Goal: Transaction & Acquisition: Book appointment/travel/reservation

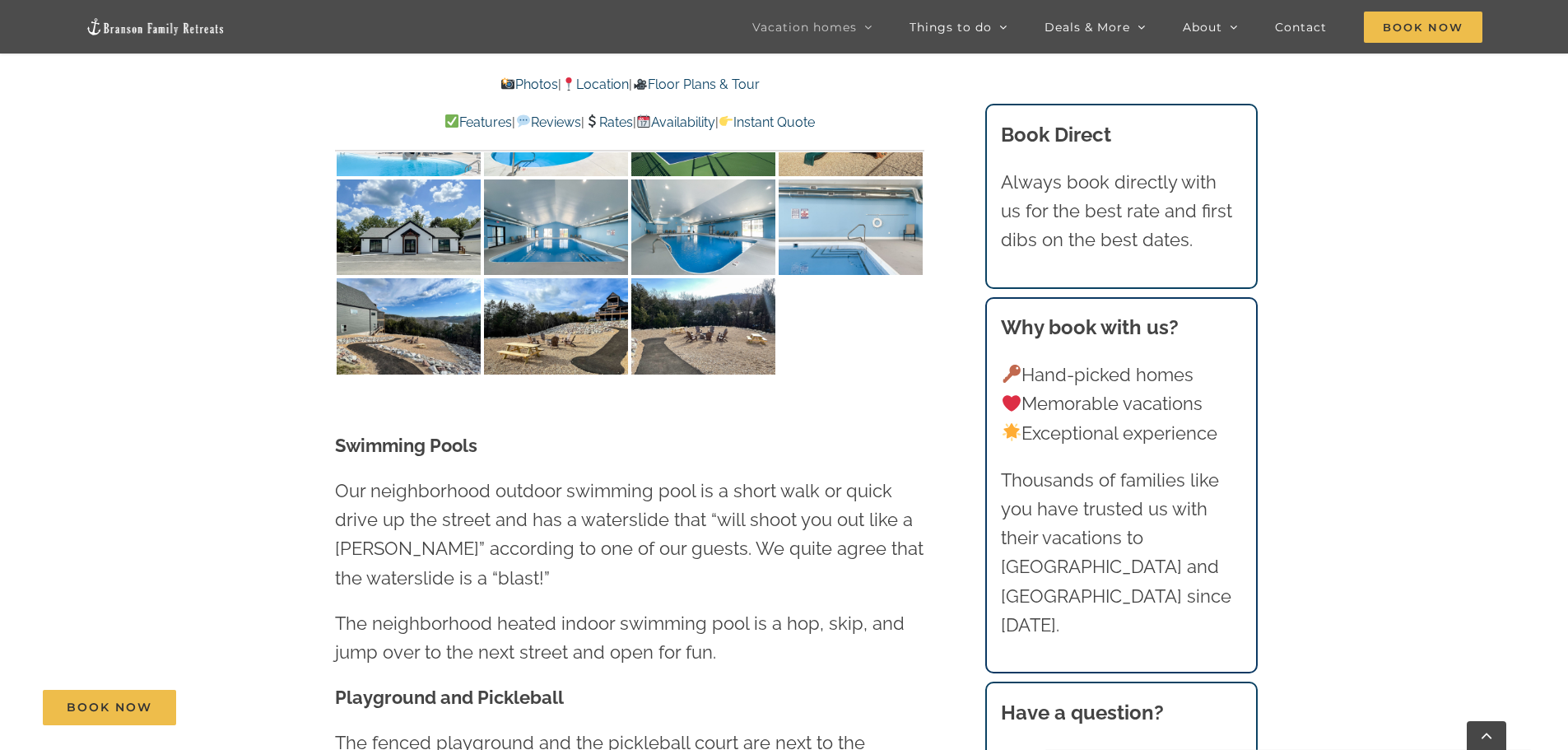
scroll to position [3457, 0]
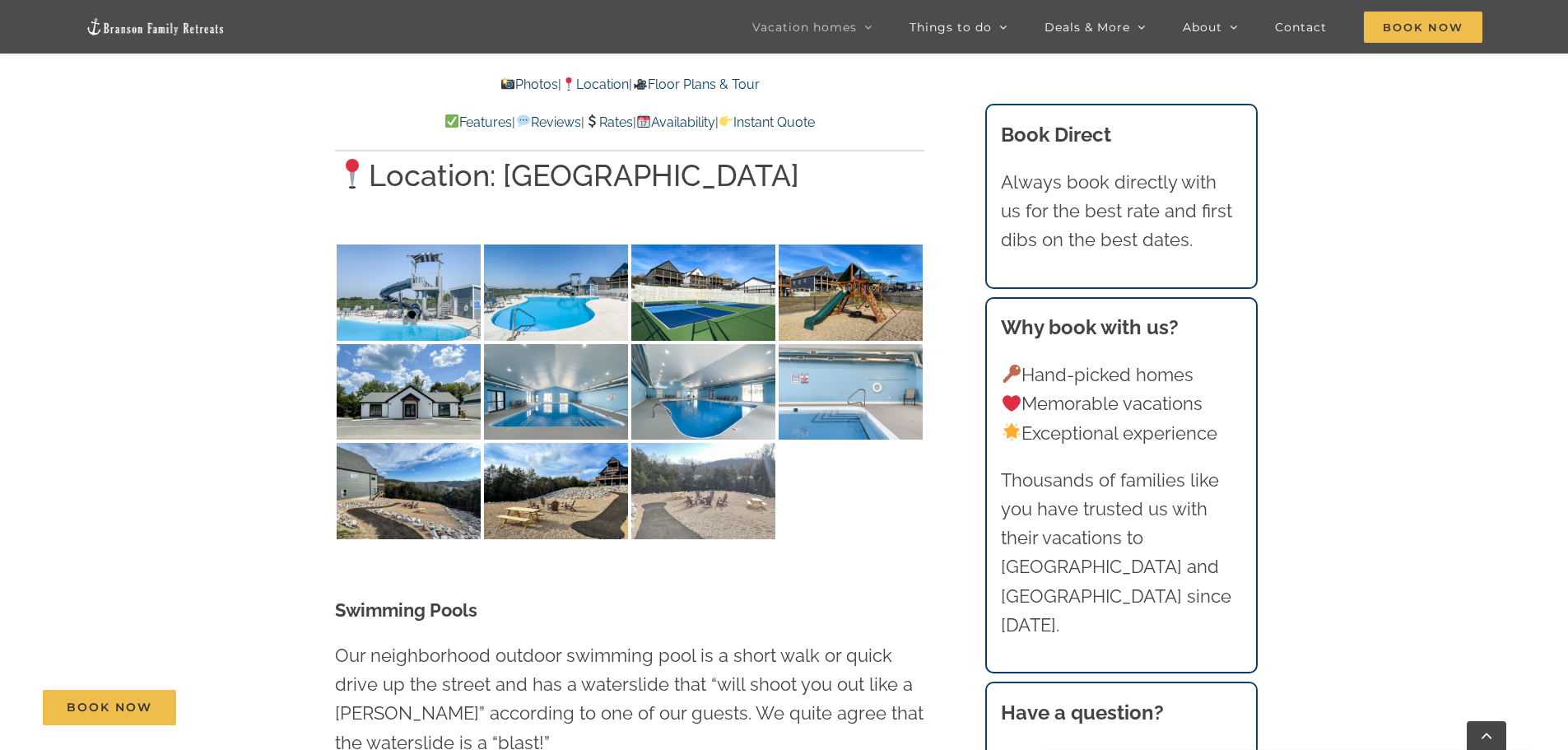
click at [696, 443] on img at bounding box center [703, 491] width 144 height 96
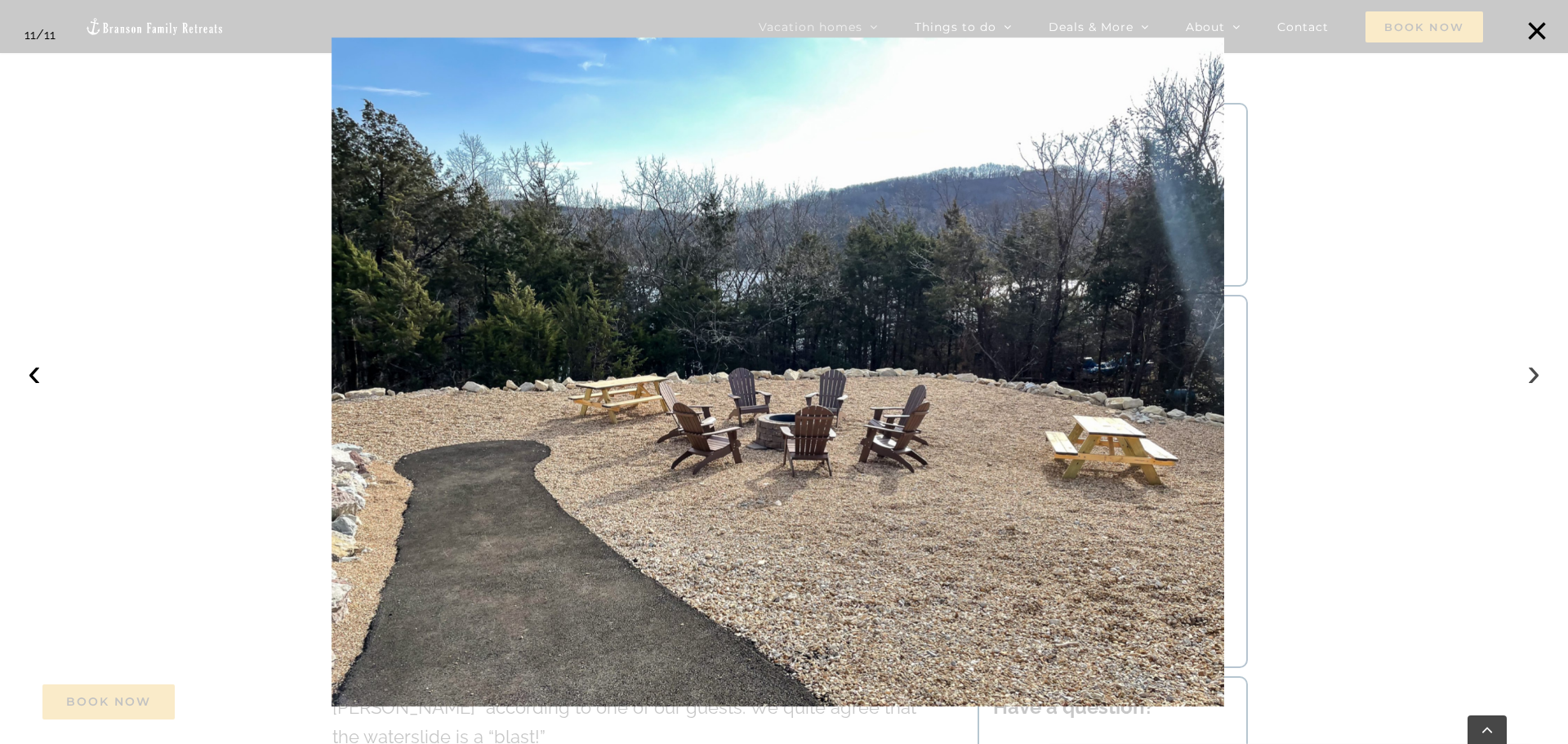
click at [1523, 375] on button "›" at bounding box center [1533, 372] width 36 height 36
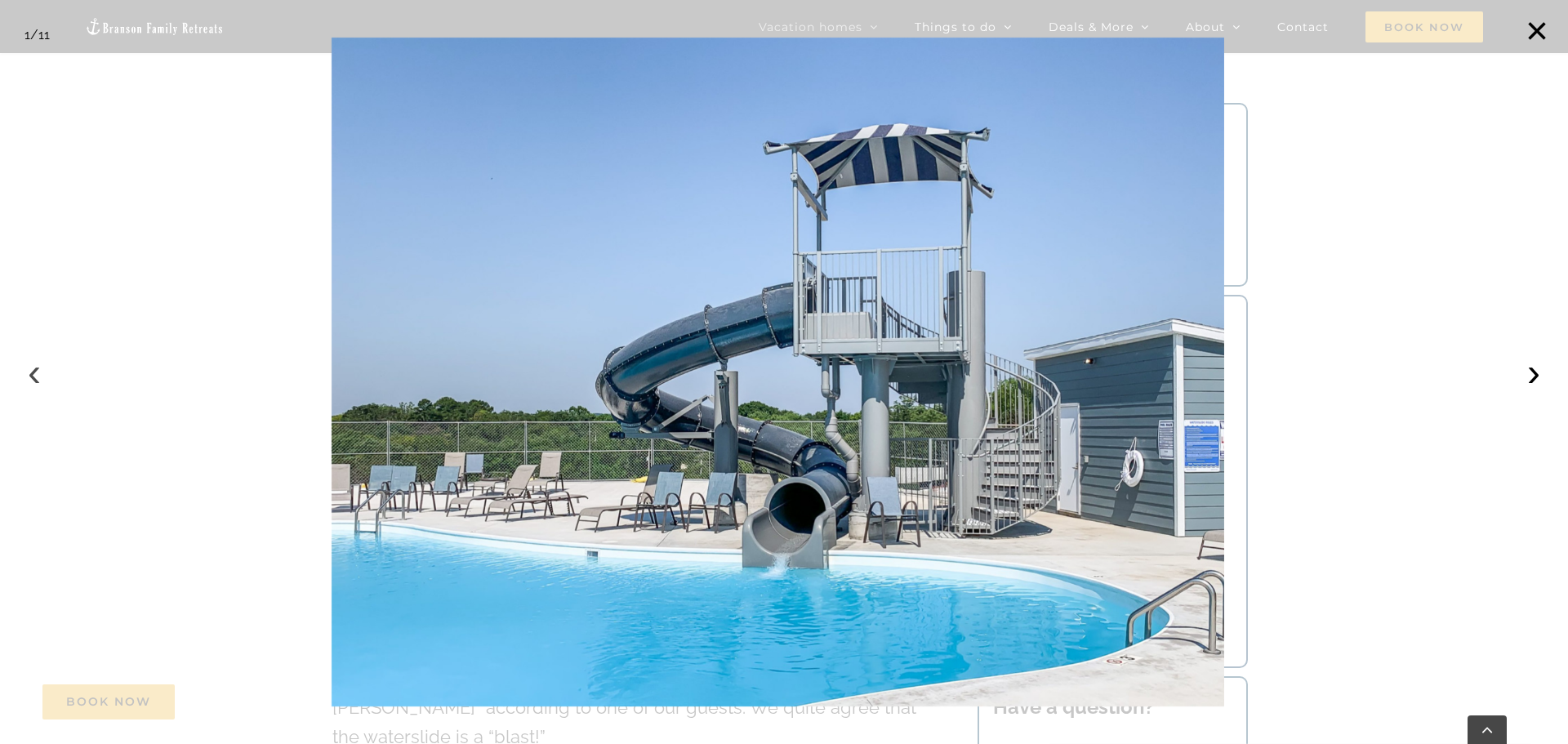
click at [30, 370] on button "‹" at bounding box center [34, 372] width 36 height 36
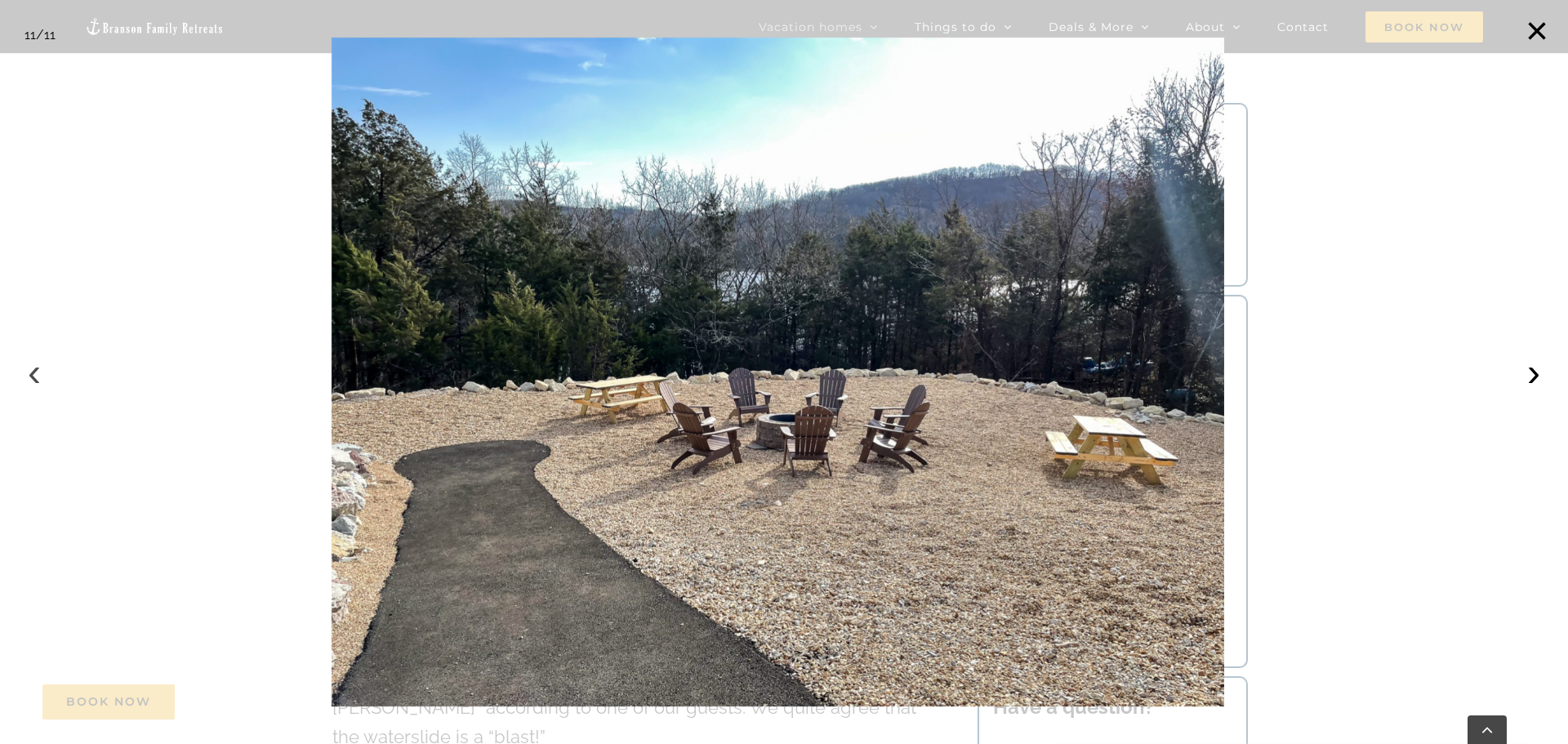
click at [30, 370] on button "‹" at bounding box center [34, 372] width 36 height 36
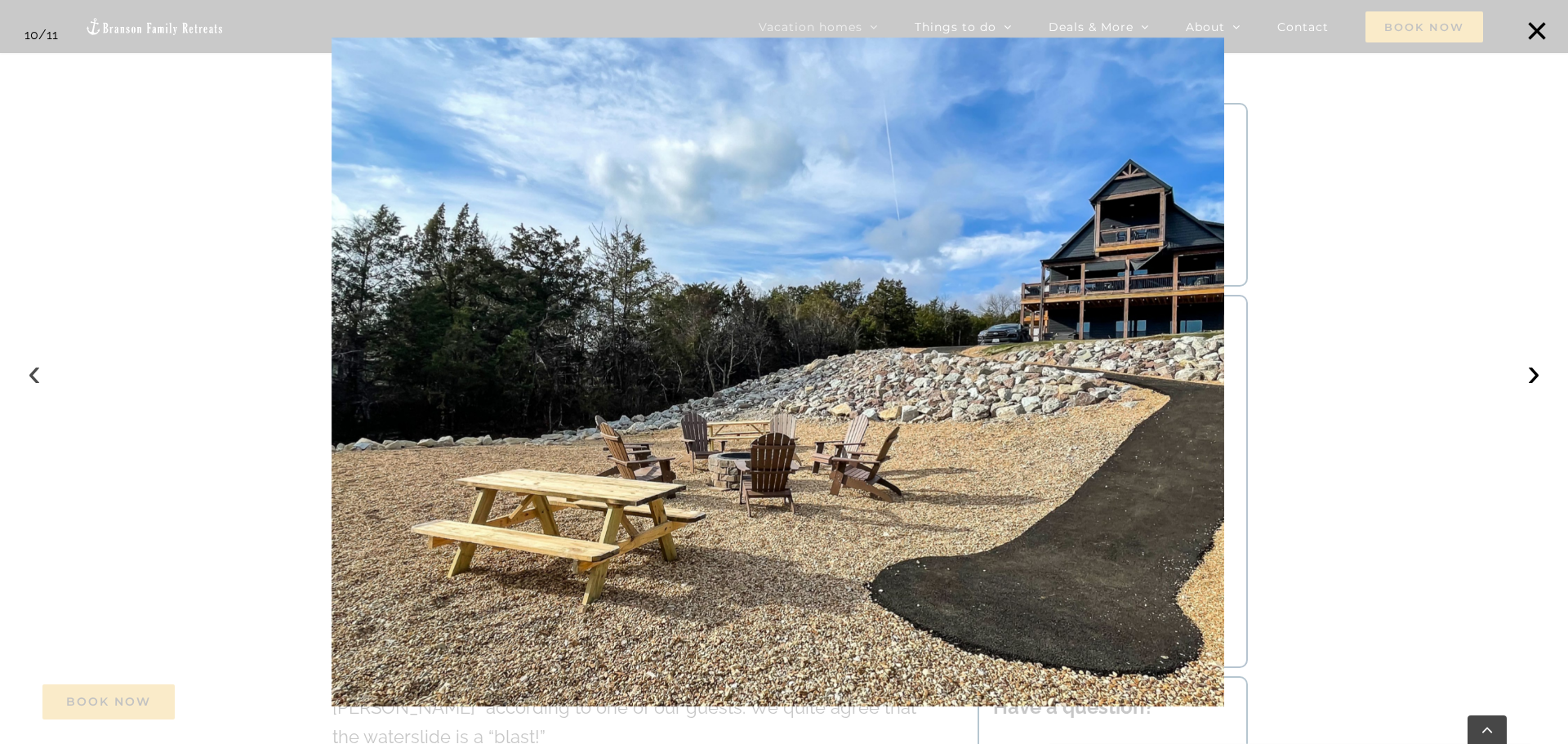
click at [30, 370] on button "‹" at bounding box center [34, 372] width 36 height 36
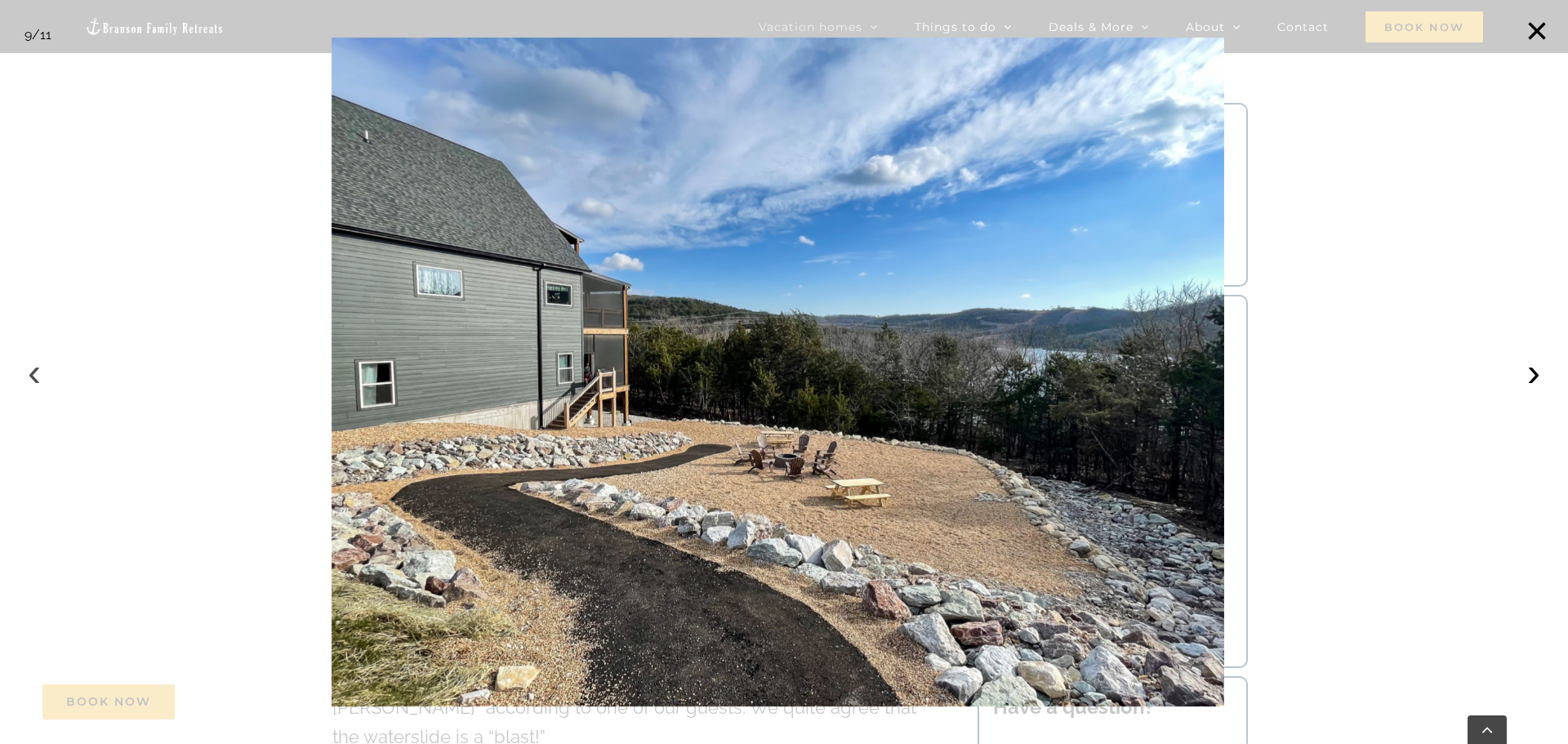
click at [30, 370] on button "‹" at bounding box center [34, 372] width 36 height 36
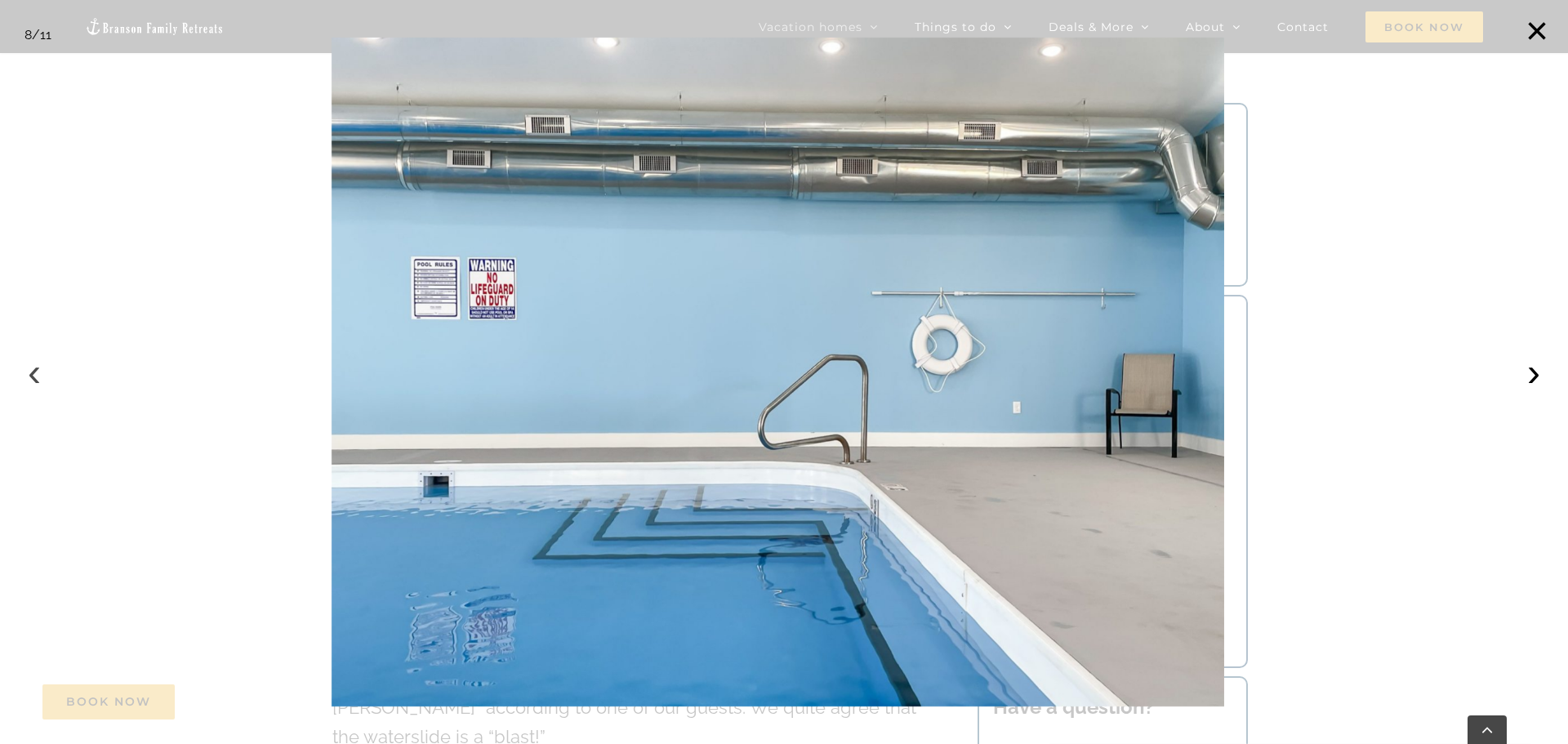
click at [30, 370] on button "‹" at bounding box center [34, 372] width 36 height 36
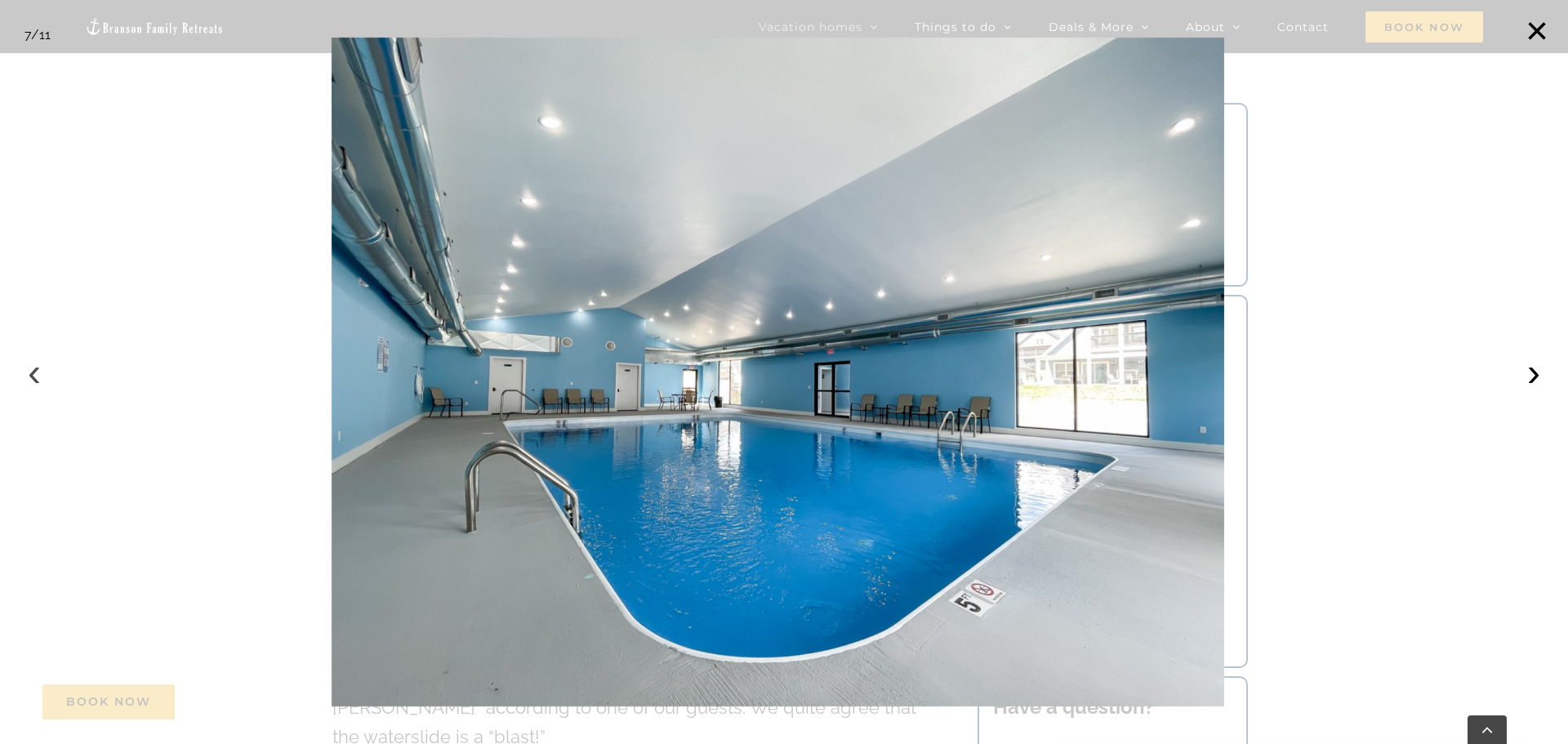
click at [30, 370] on button "‹" at bounding box center [34, 372] width 36 height 36
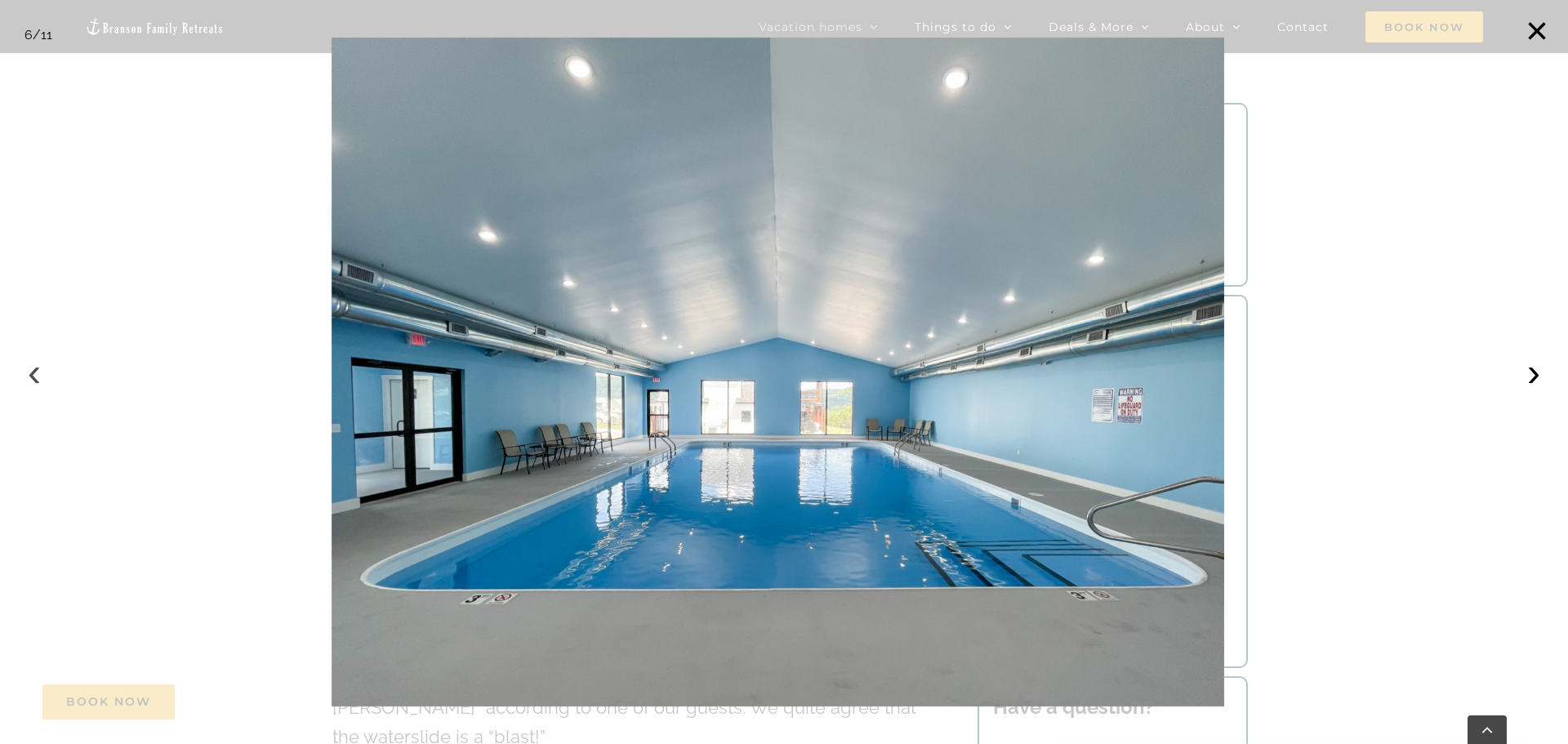
click at [30, 370] on button "‹" at bounding box center [34, 372] width 36 height 36
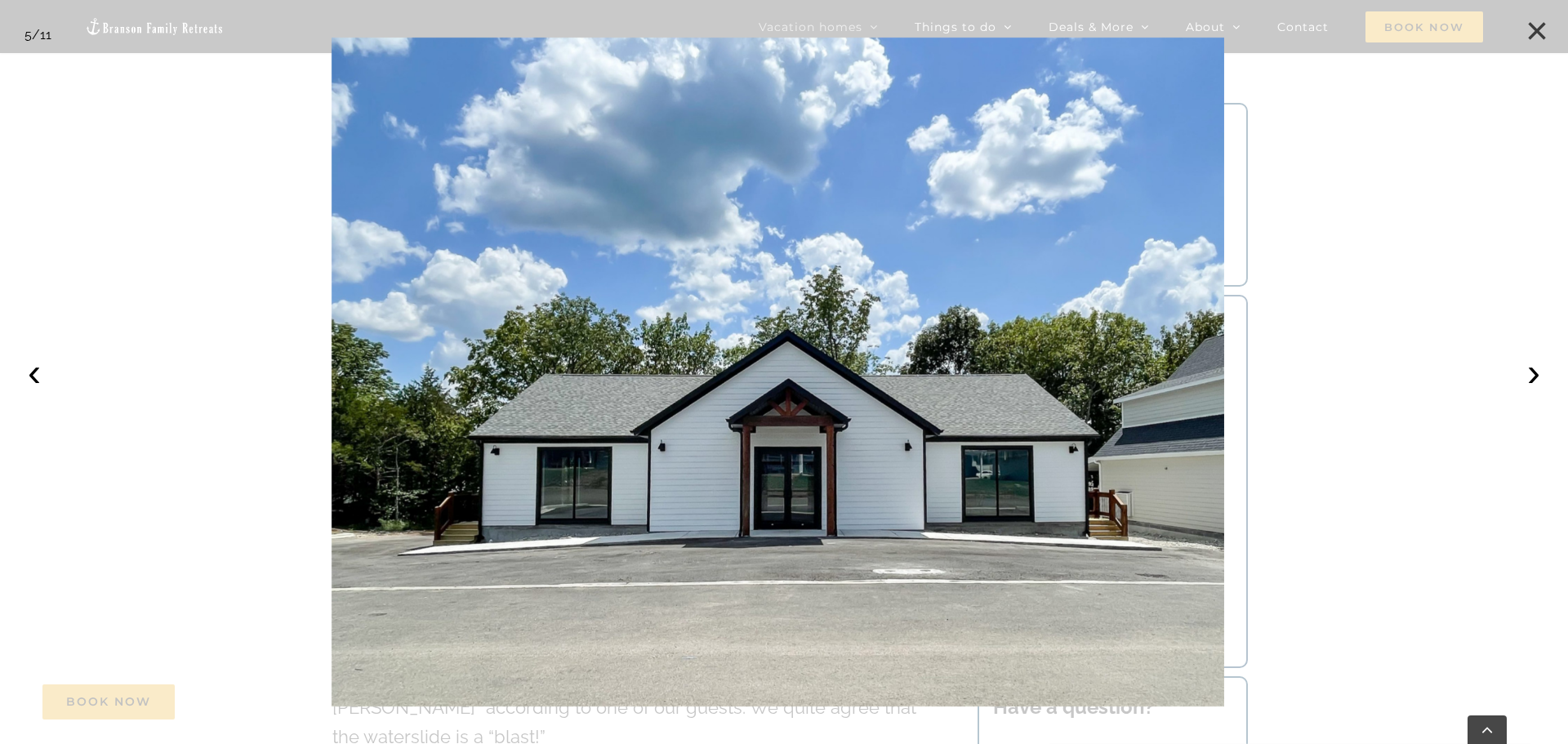
click at [1536, 24] on button "×" at bounding box center [1536, 31] width 36 height 36
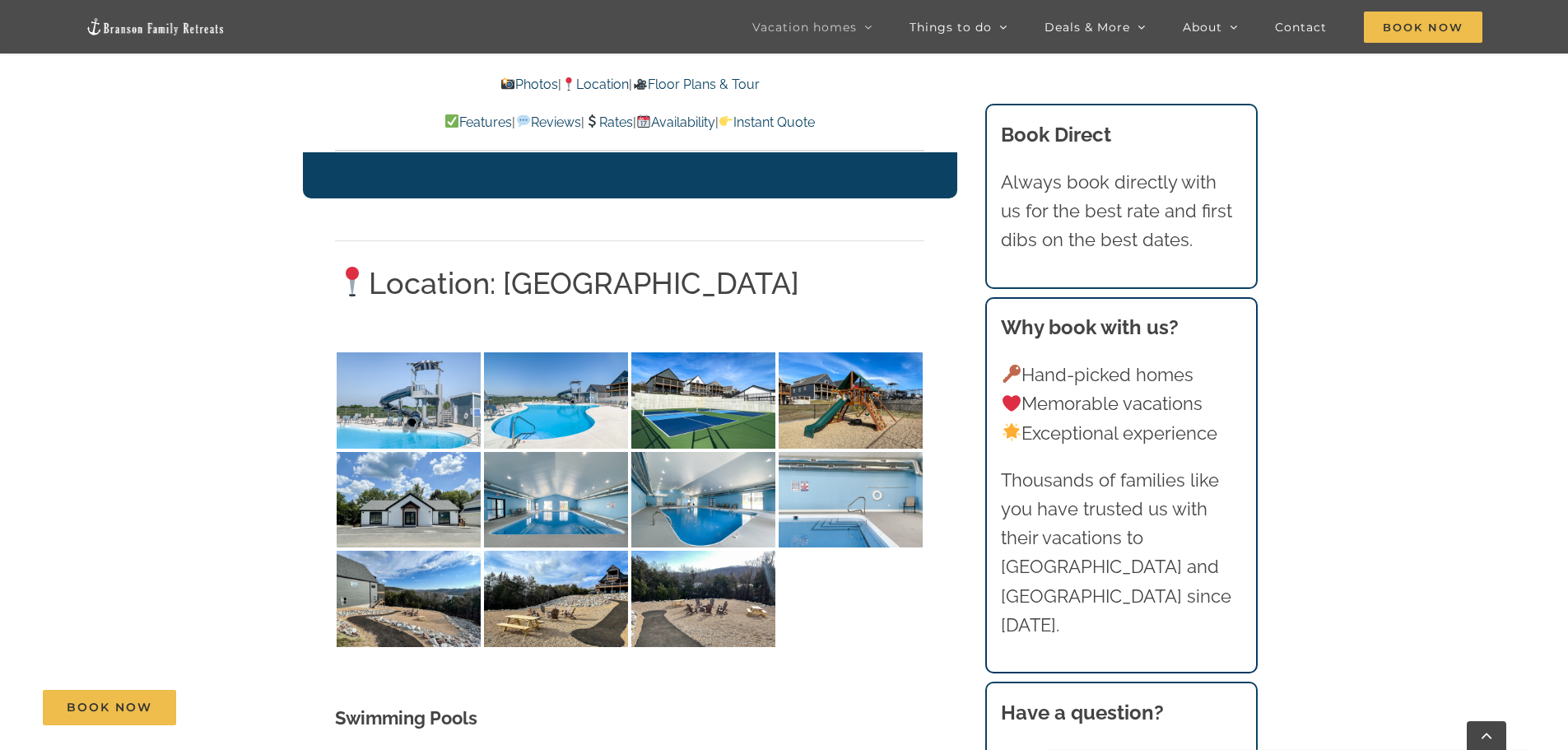
scroll to position [3293, 0]
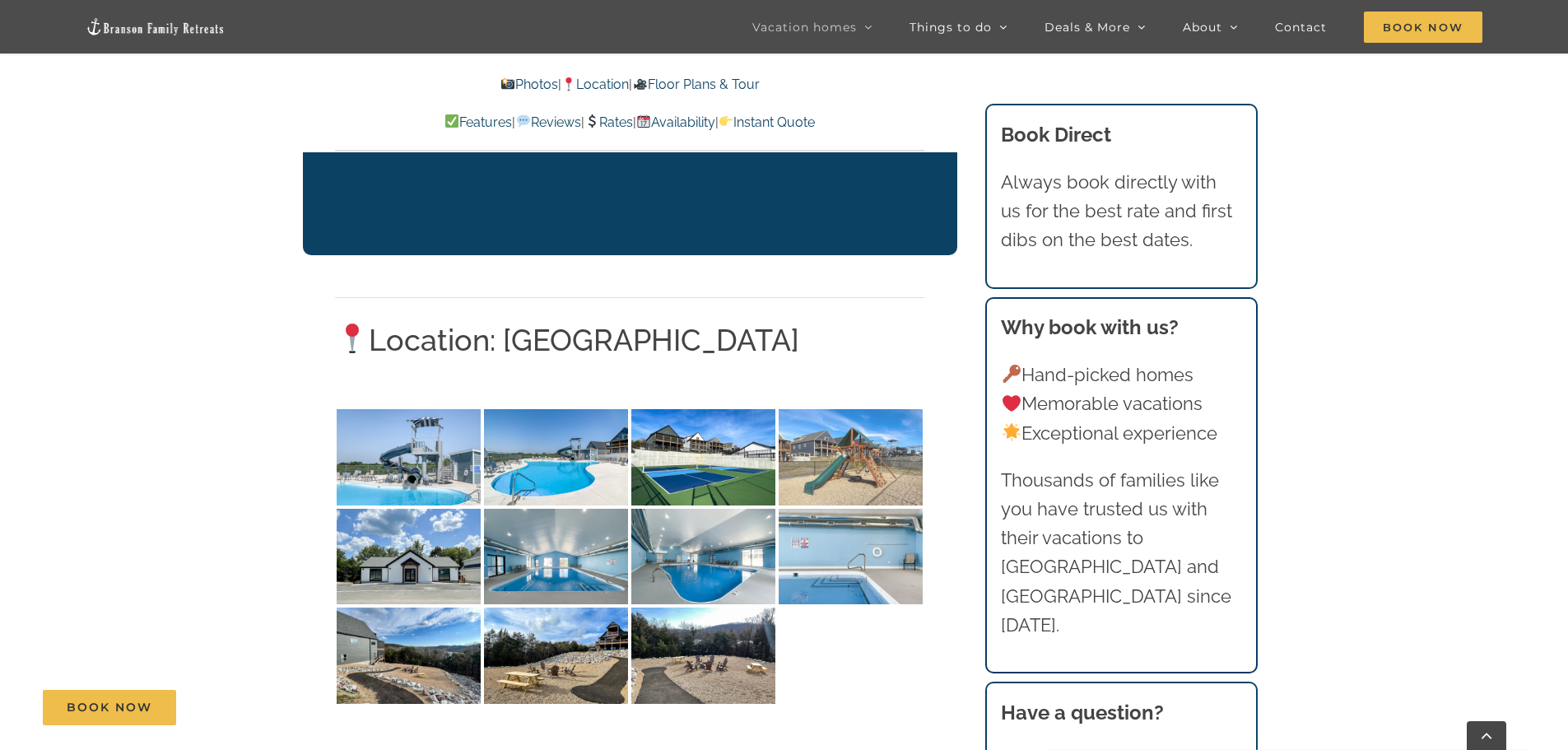
click at [830, 409] on img at bounding box center [850, 457] width 144 height 96
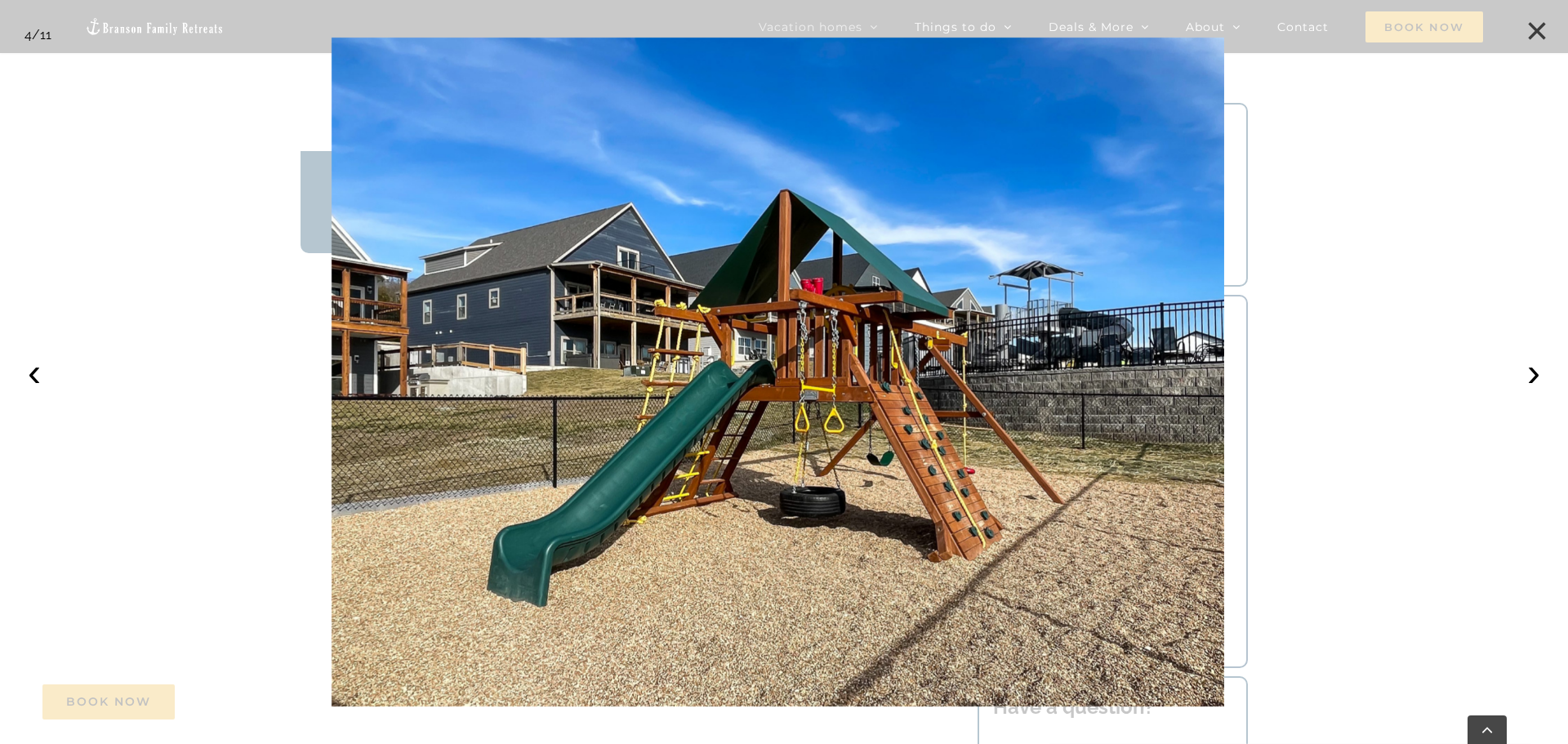
click at [1543, 28] on button "×" at bounding box center [1536, 31] width 36 height 36
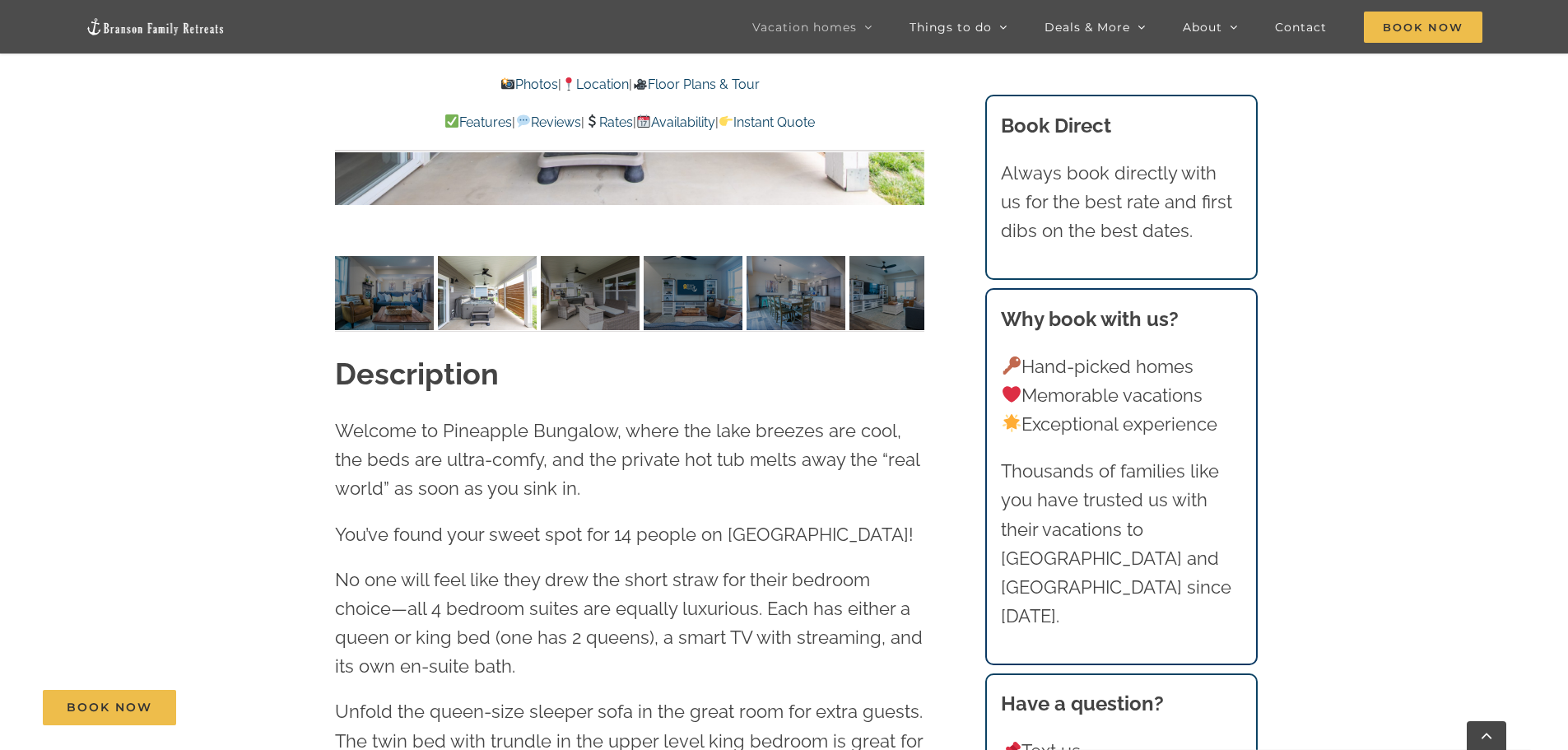
scroll to position [1481, 0]
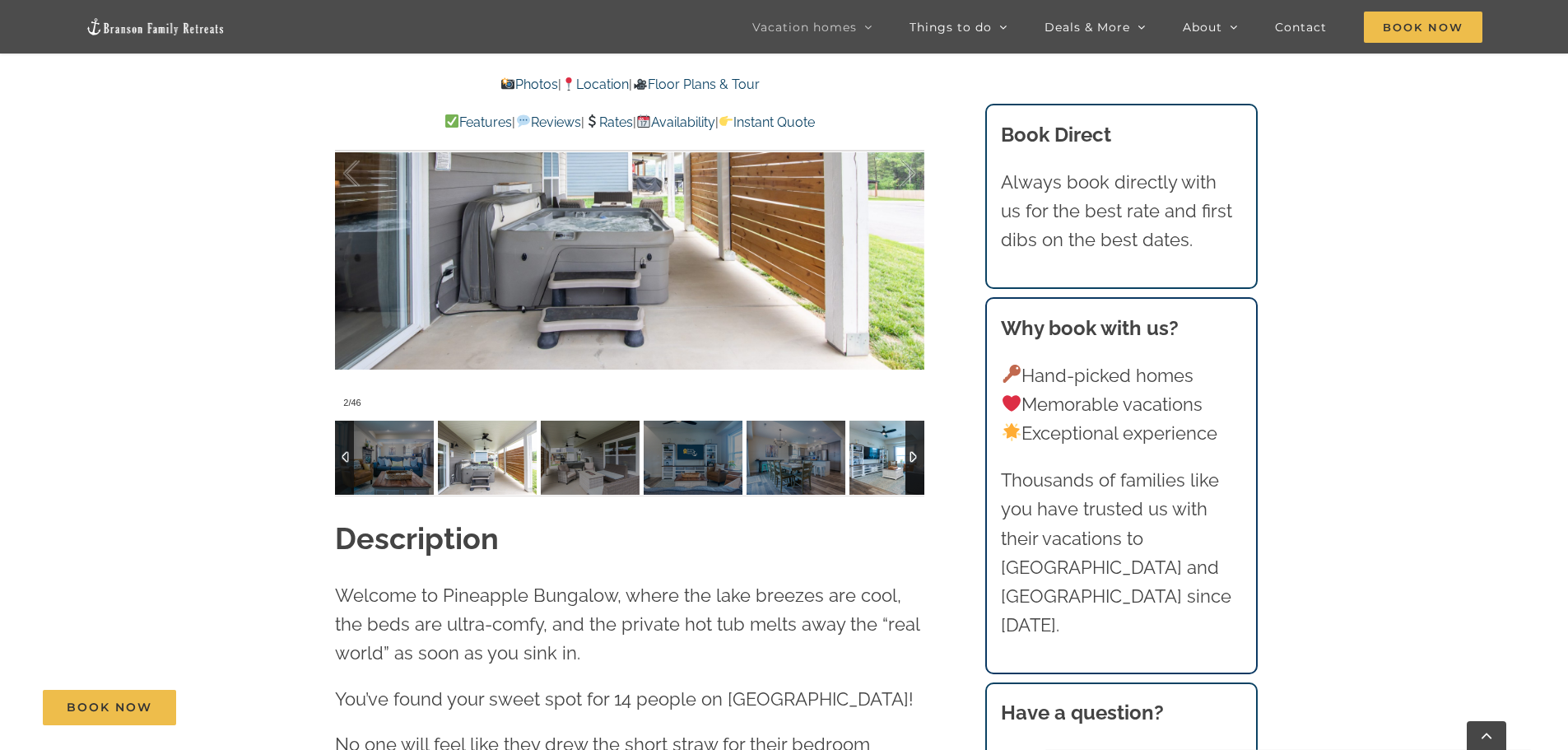
click at [891, 424] on img at bounding box center [899, 458] width 99 height 74
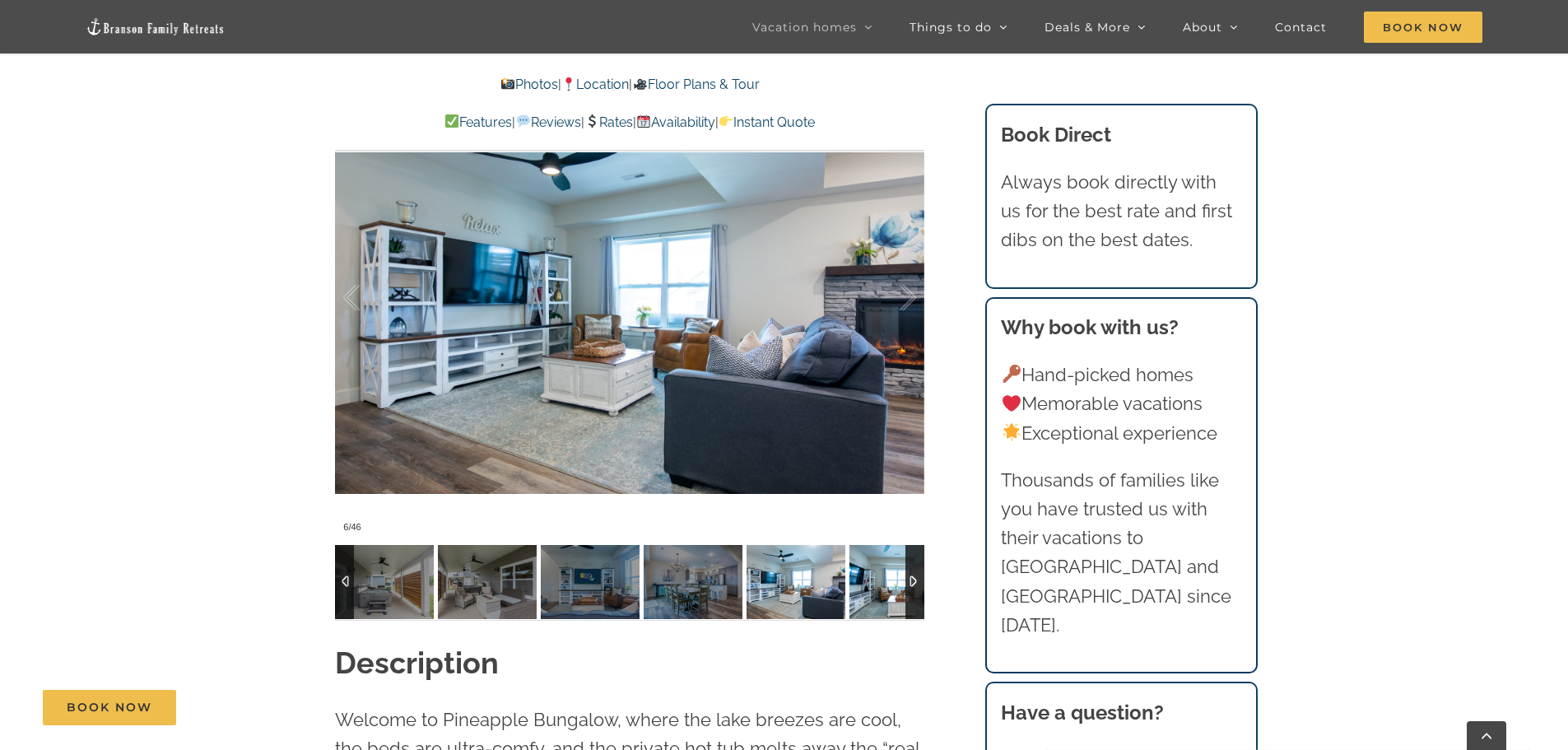
scroll to position [1317, 0]
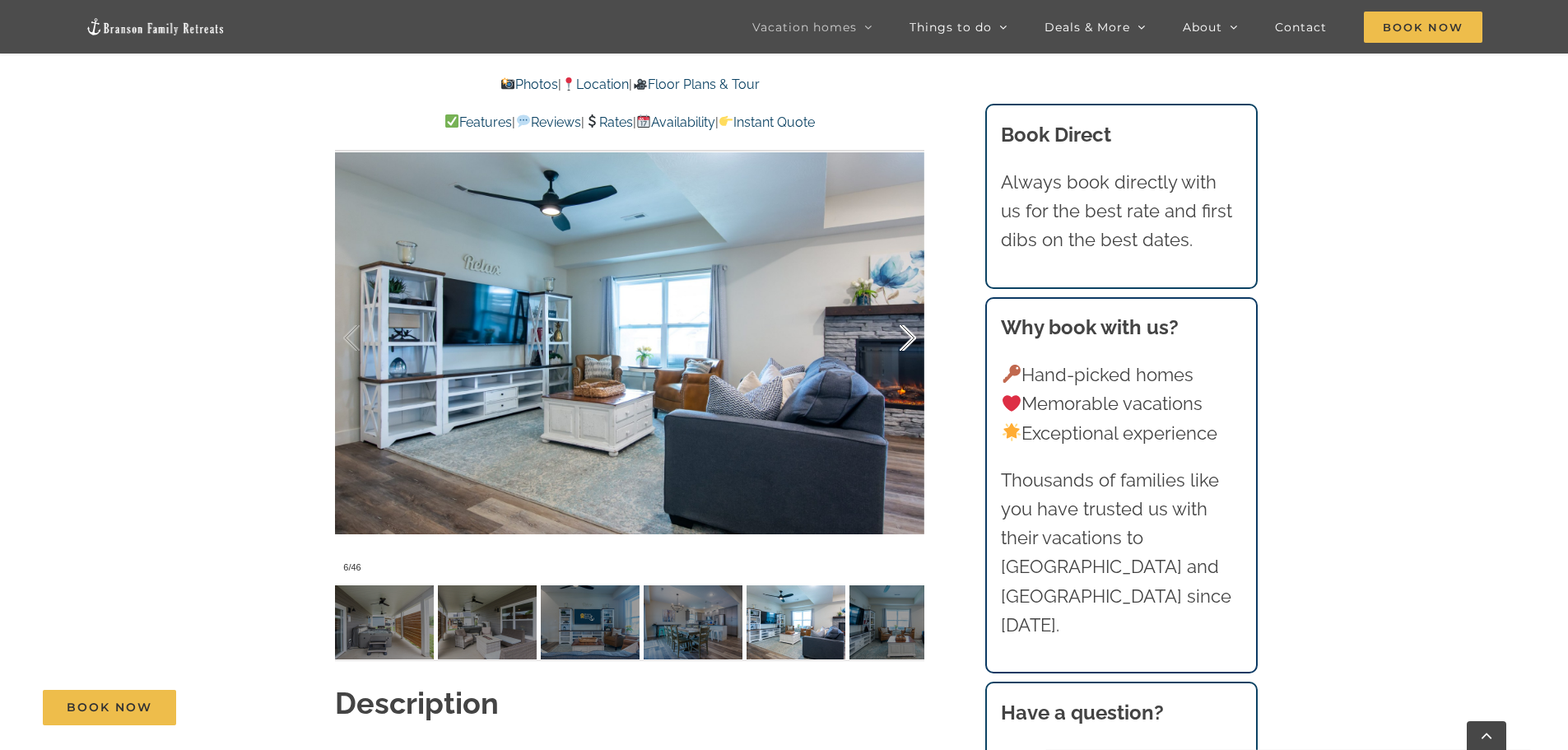
click at [908, 312] on div at bounding box center [891, 338] width 51 height 102
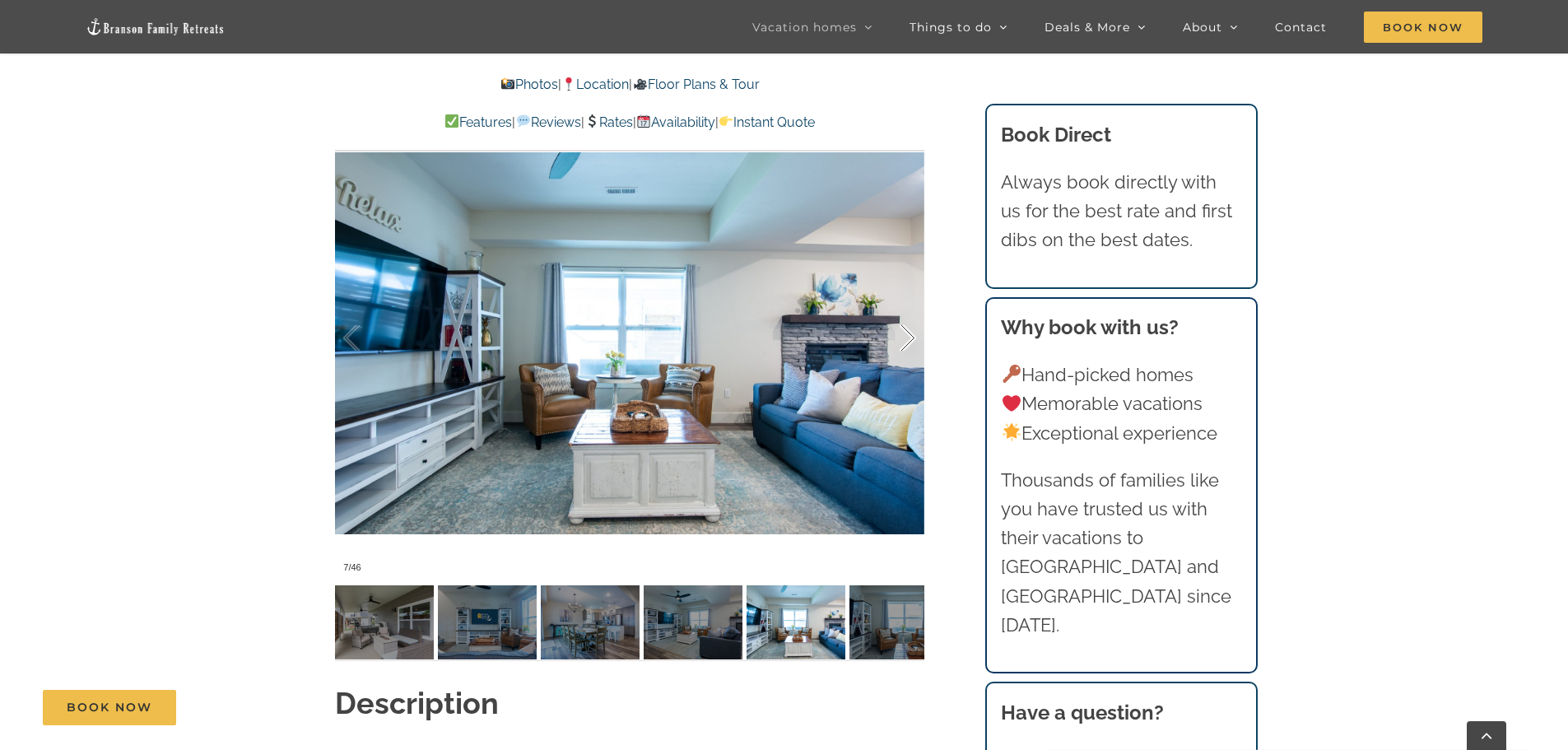
click at [908, 312] on div at bounding box center [891, 338] width 51 height 102
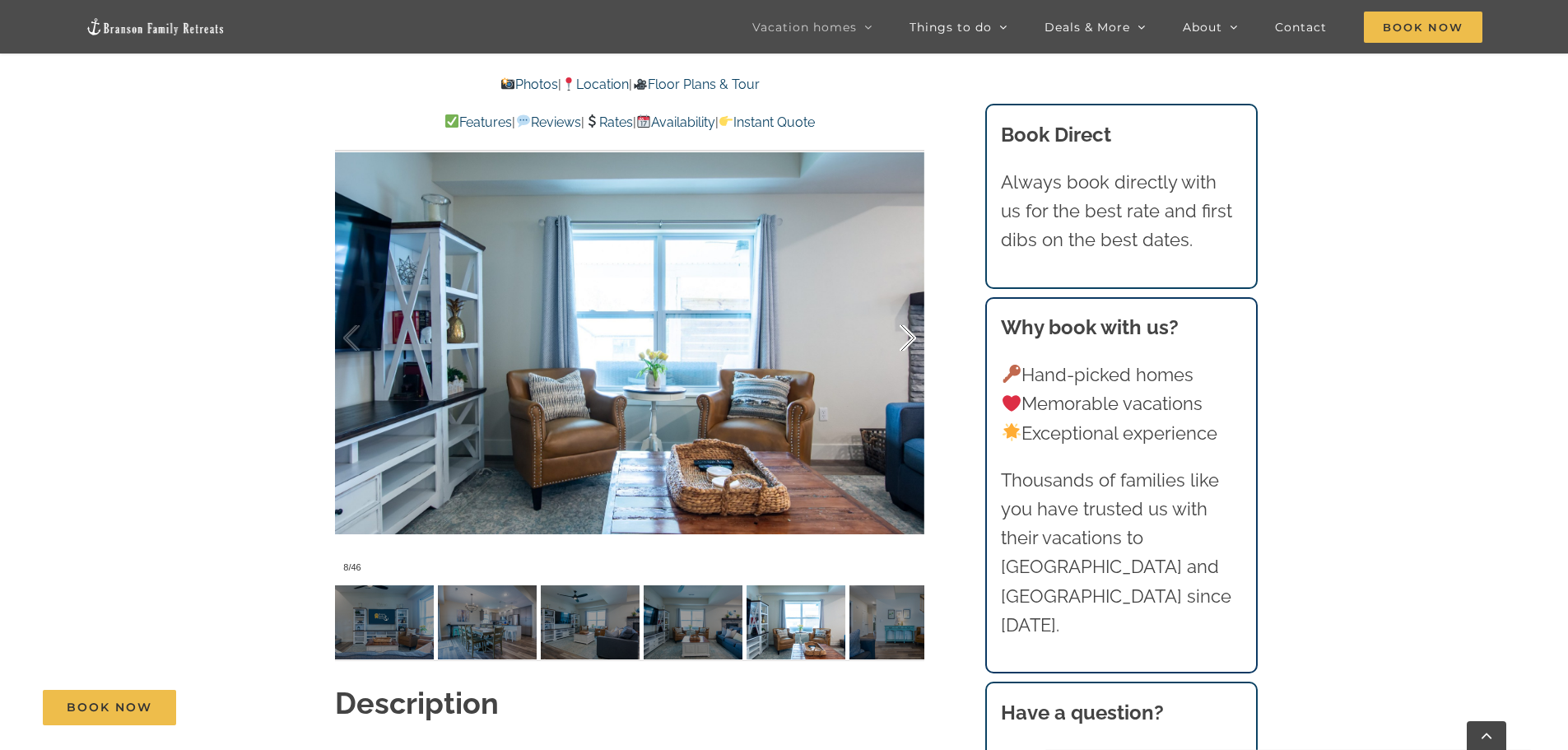
click at [908, 312] on div at bounding box center [891, 338] width 51 height 102
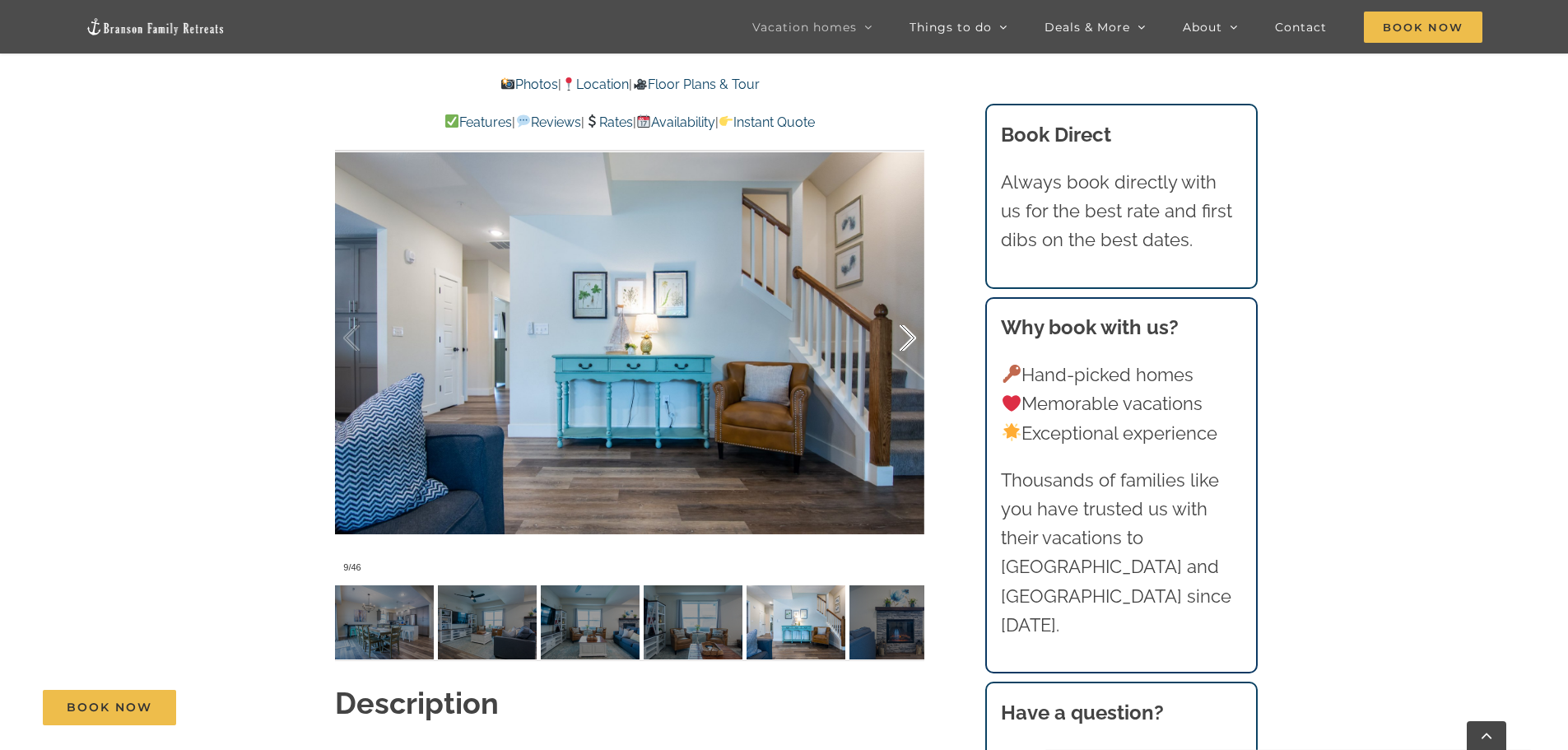
click at [908, 313] on div at bounding box center [891, 338] width 51 height 102
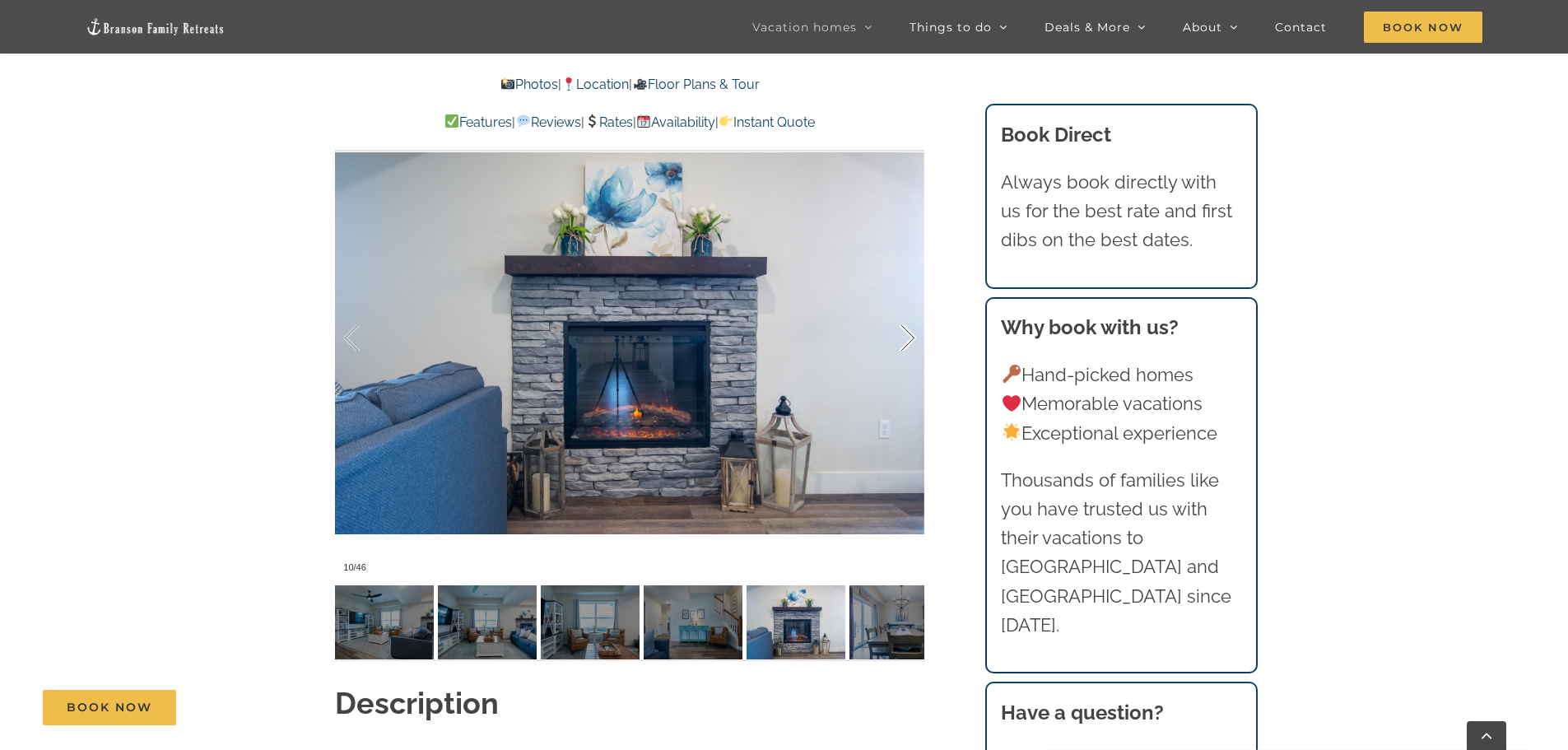
click at [908, 313] on div at bounding box center [891, 338] width 51 height 102
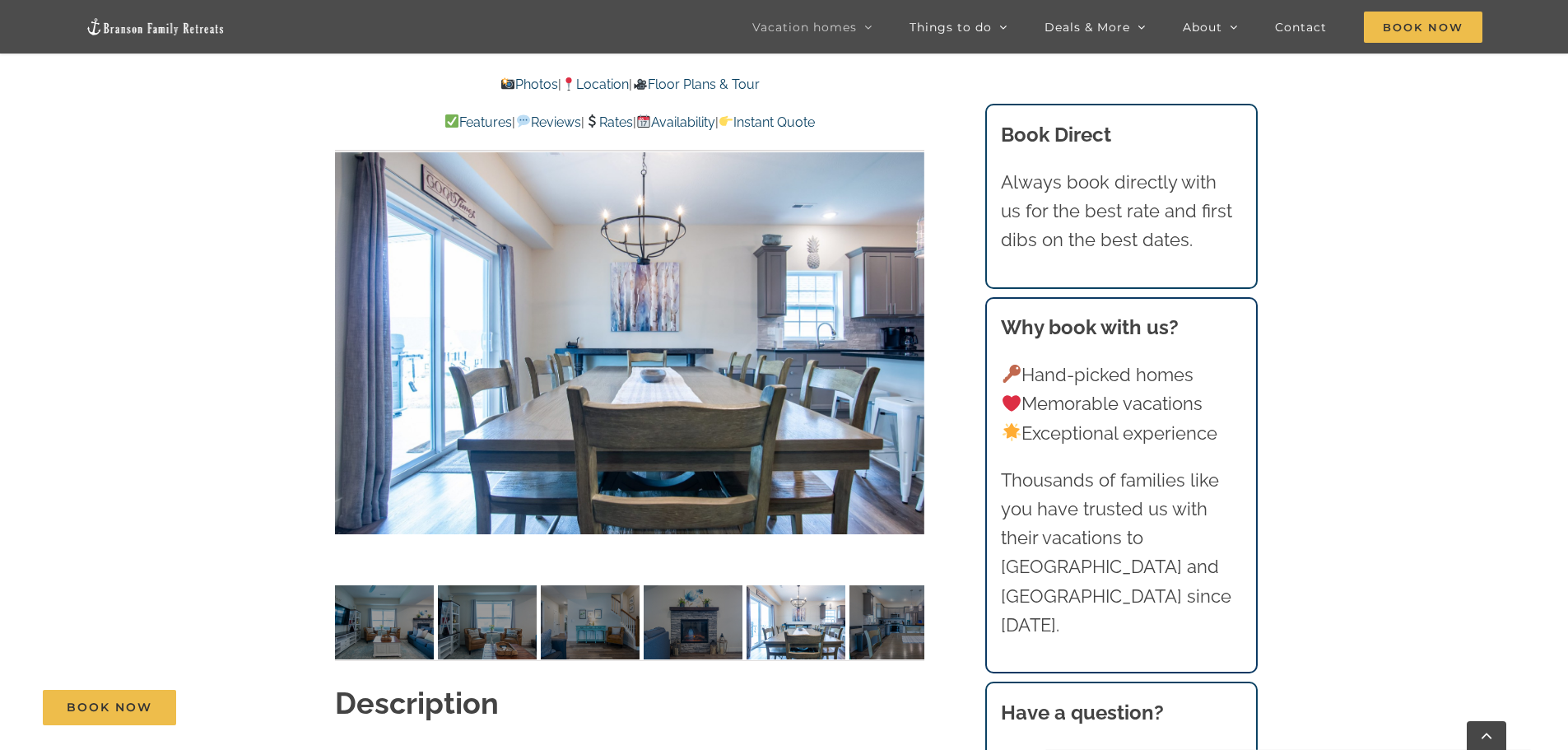
click at [908, 313] on div "11 / 46" at bounding box center [630, 337] width 589 height 484
click at [910, 303] on div at bounding box center [891, 338] width 51 height 102
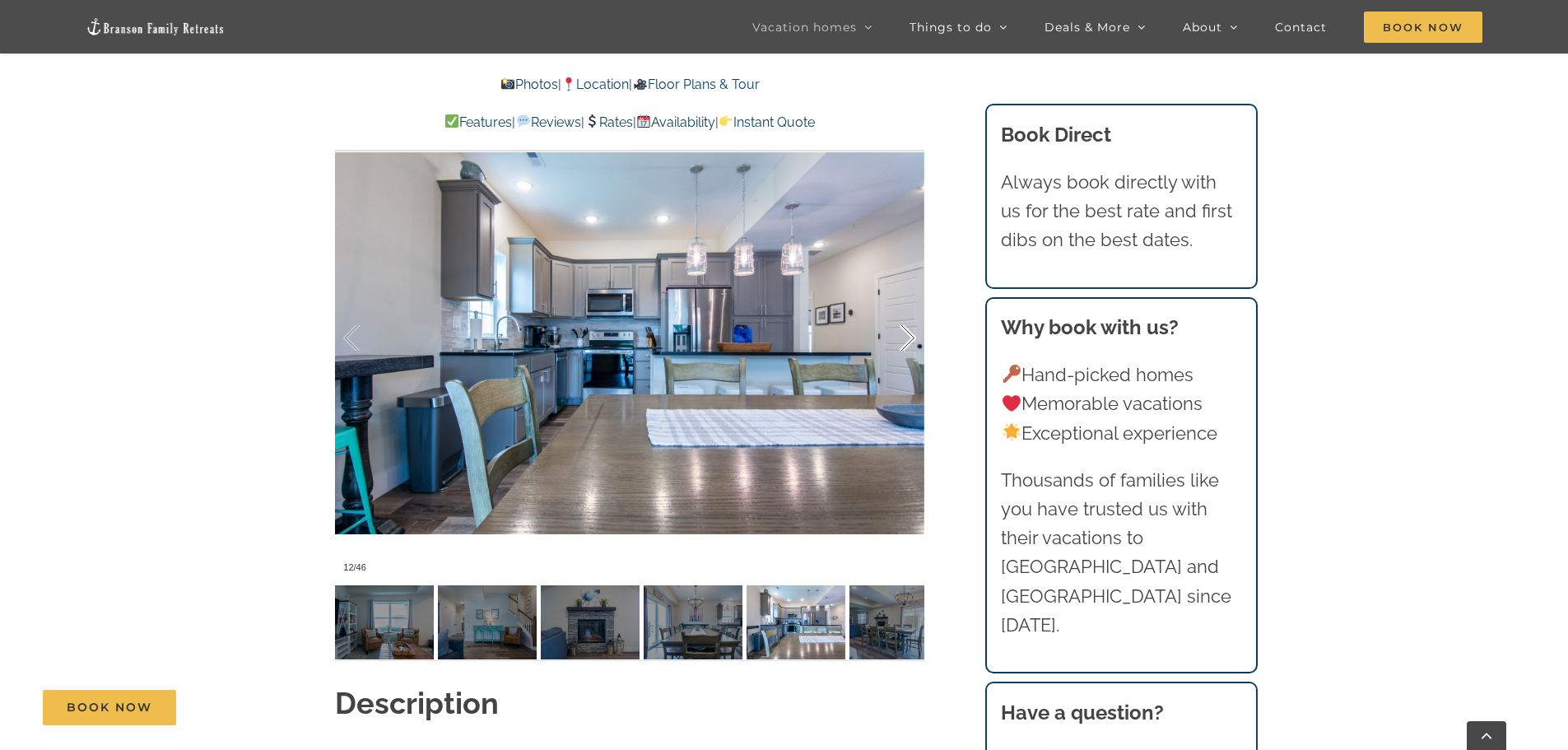
click at [910, 304] on div at bounding box center [891, 338] width 51 height 102
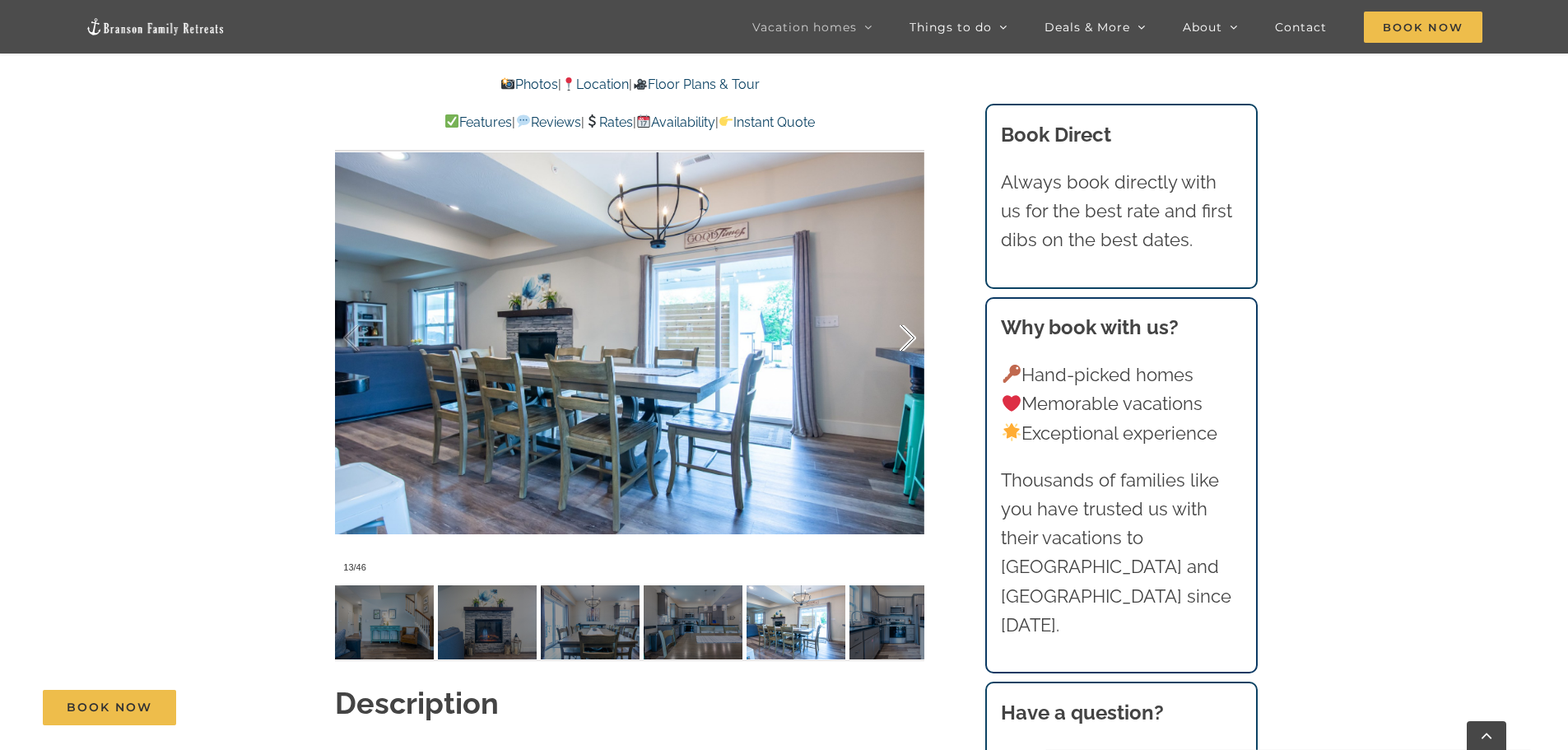
click at [910, 305] on div at bounding box center [891, 338] width 51 height 102
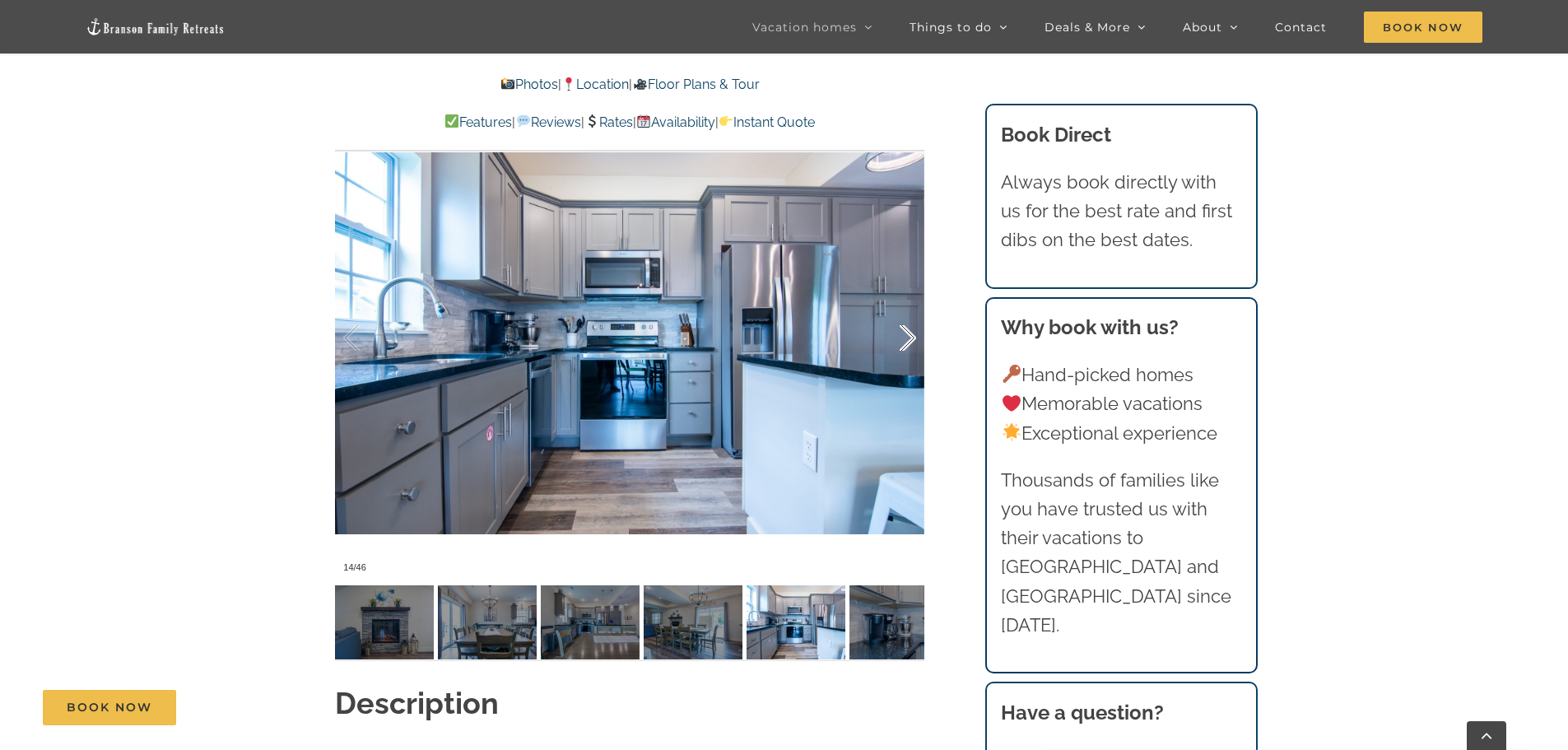
click at [910, 306] on div at bounding box center [891, 338] width 51 height 102
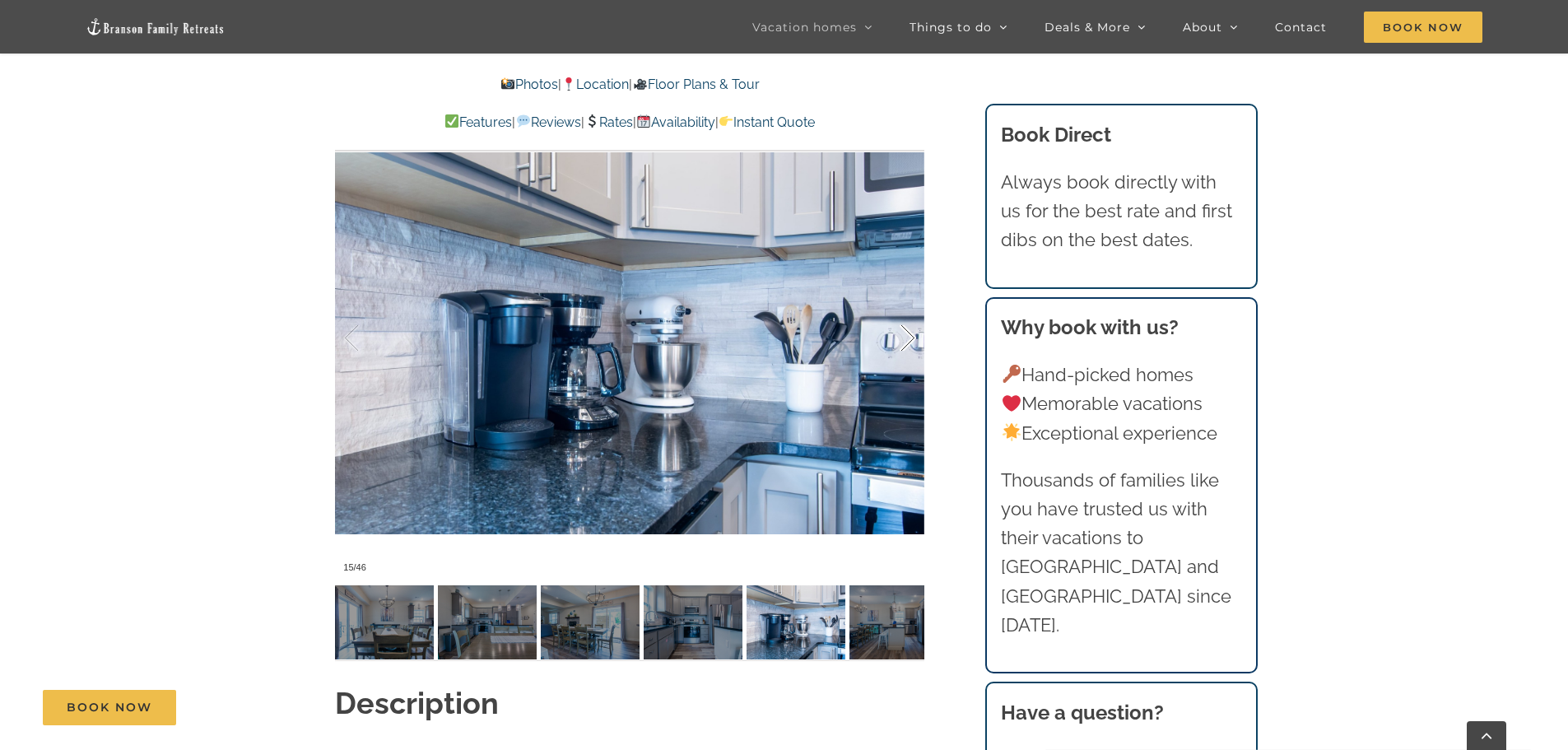
click at [910, 306] on div at bounding box center [891, 338] width 51 height 102
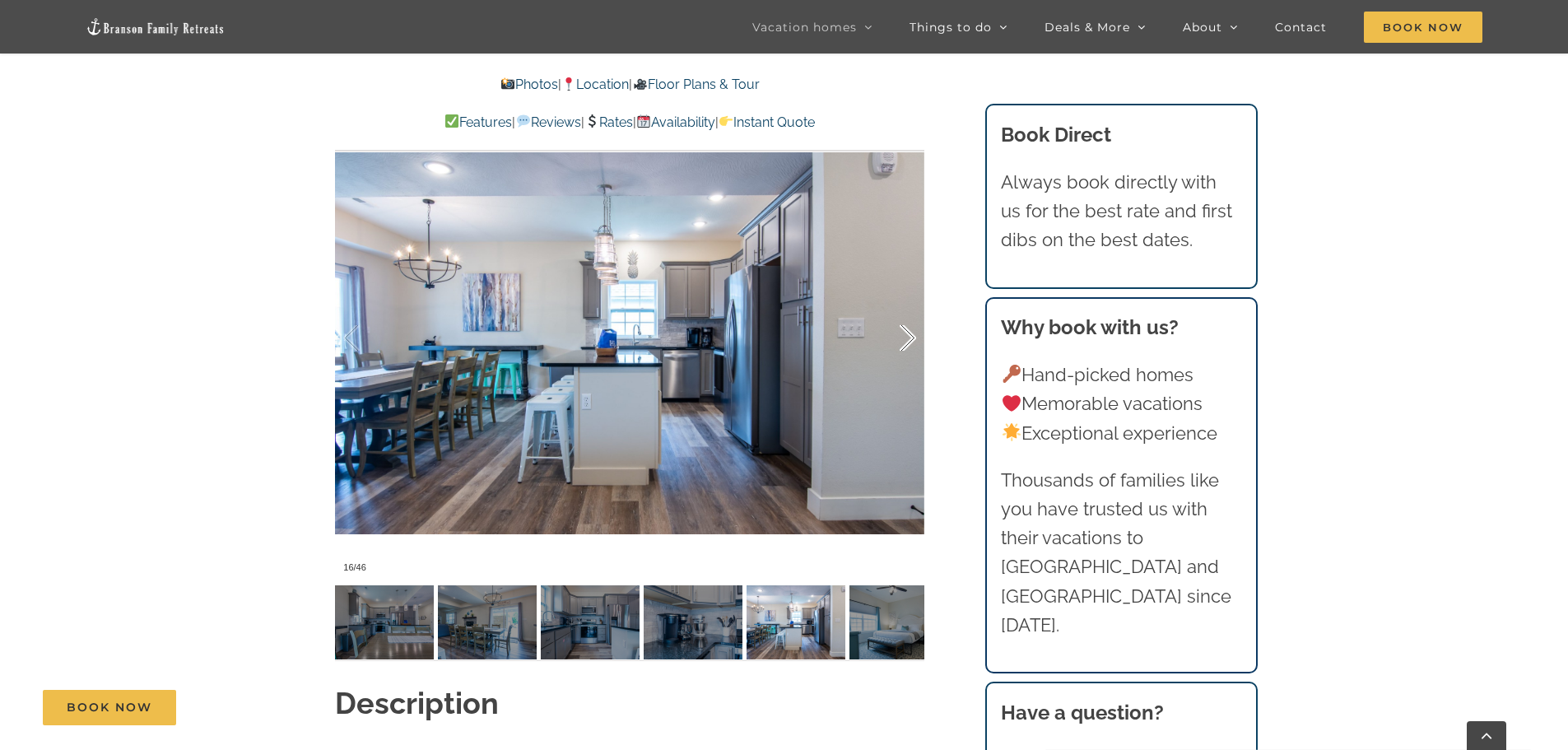
click at [910, 306] on div at bounding box center [891, 338] width 51 height 102
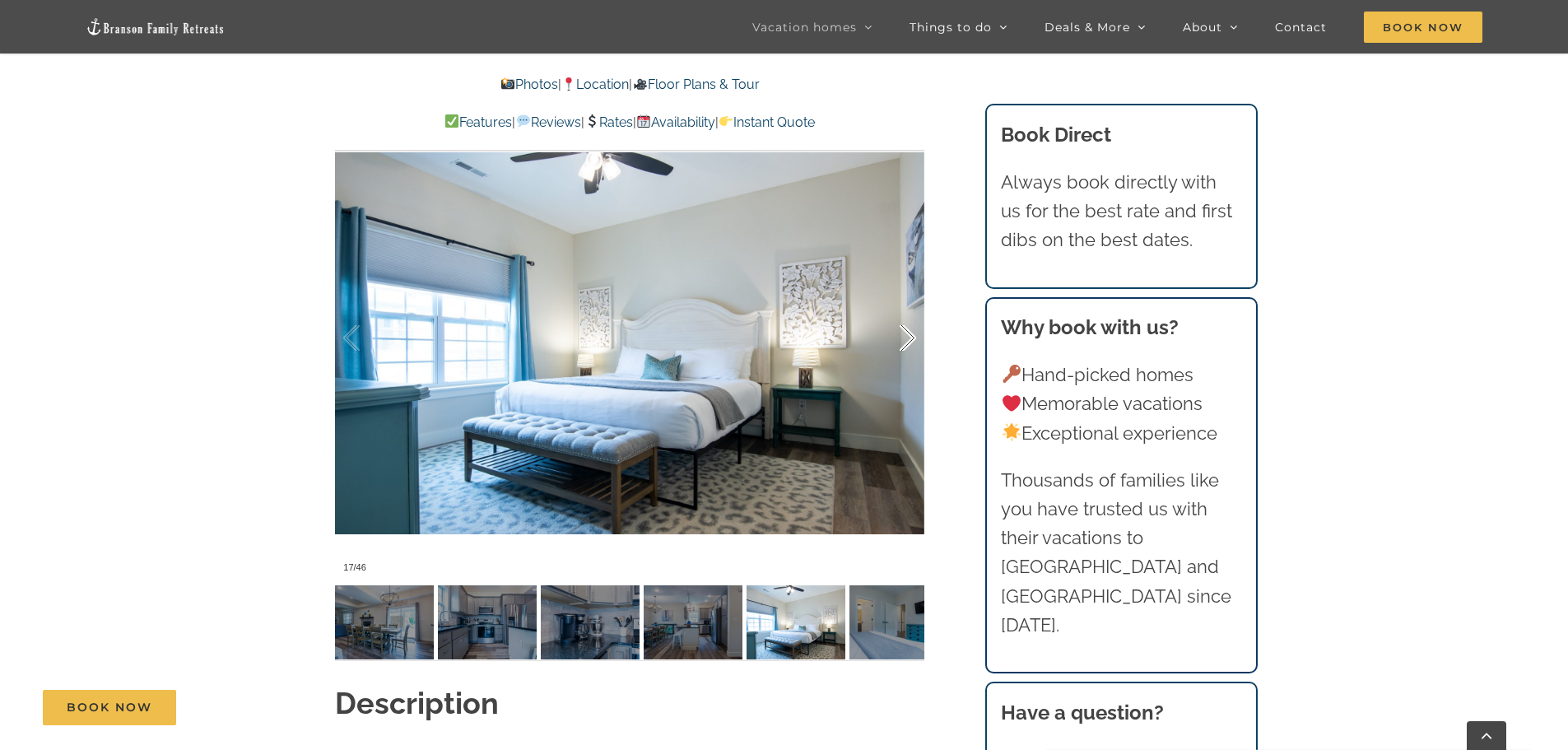
click at [910, 306] on div at bounding box center [891, 338] width 51 height 102
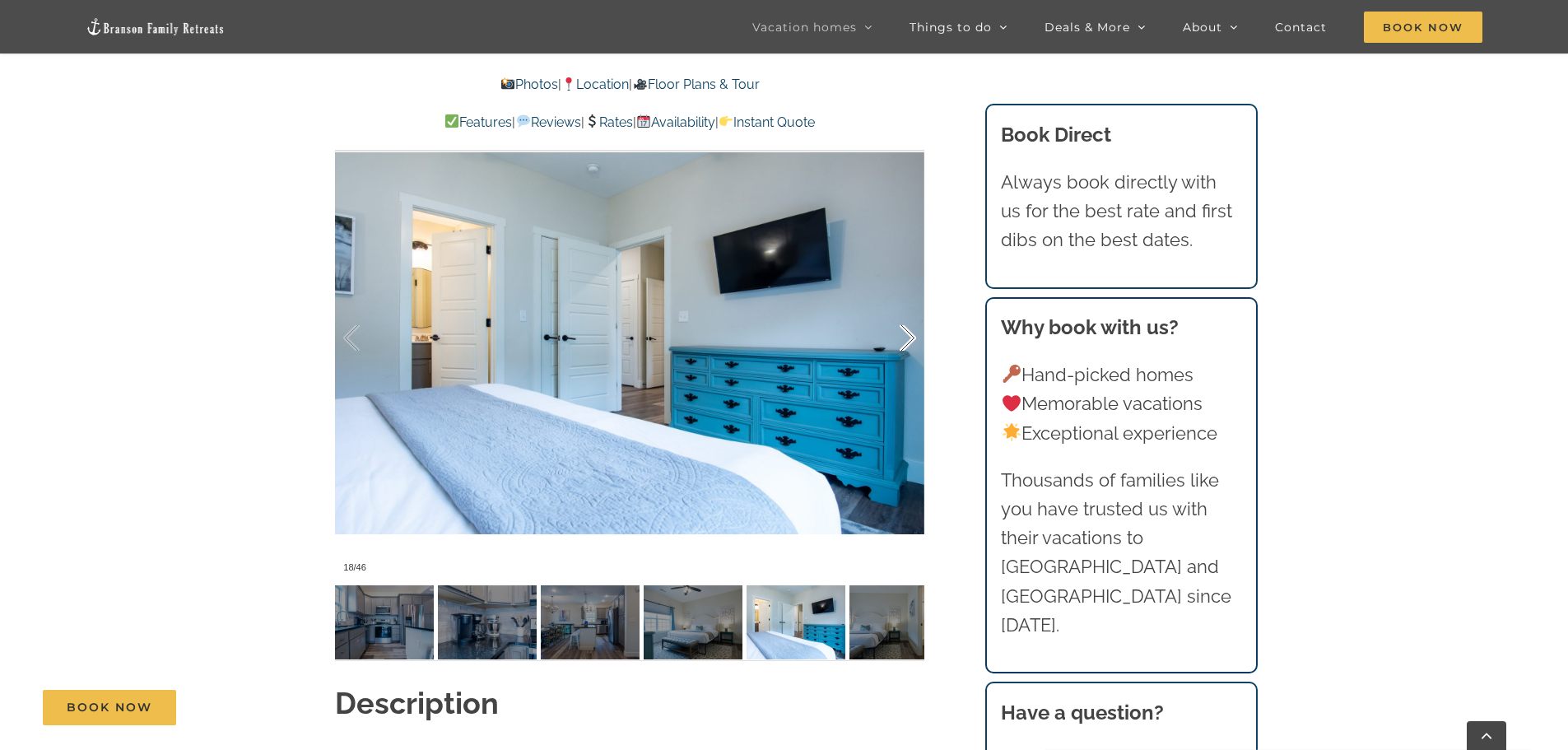
click at [910, 306] on div at bounding box center [891, 338] width 51 height 102
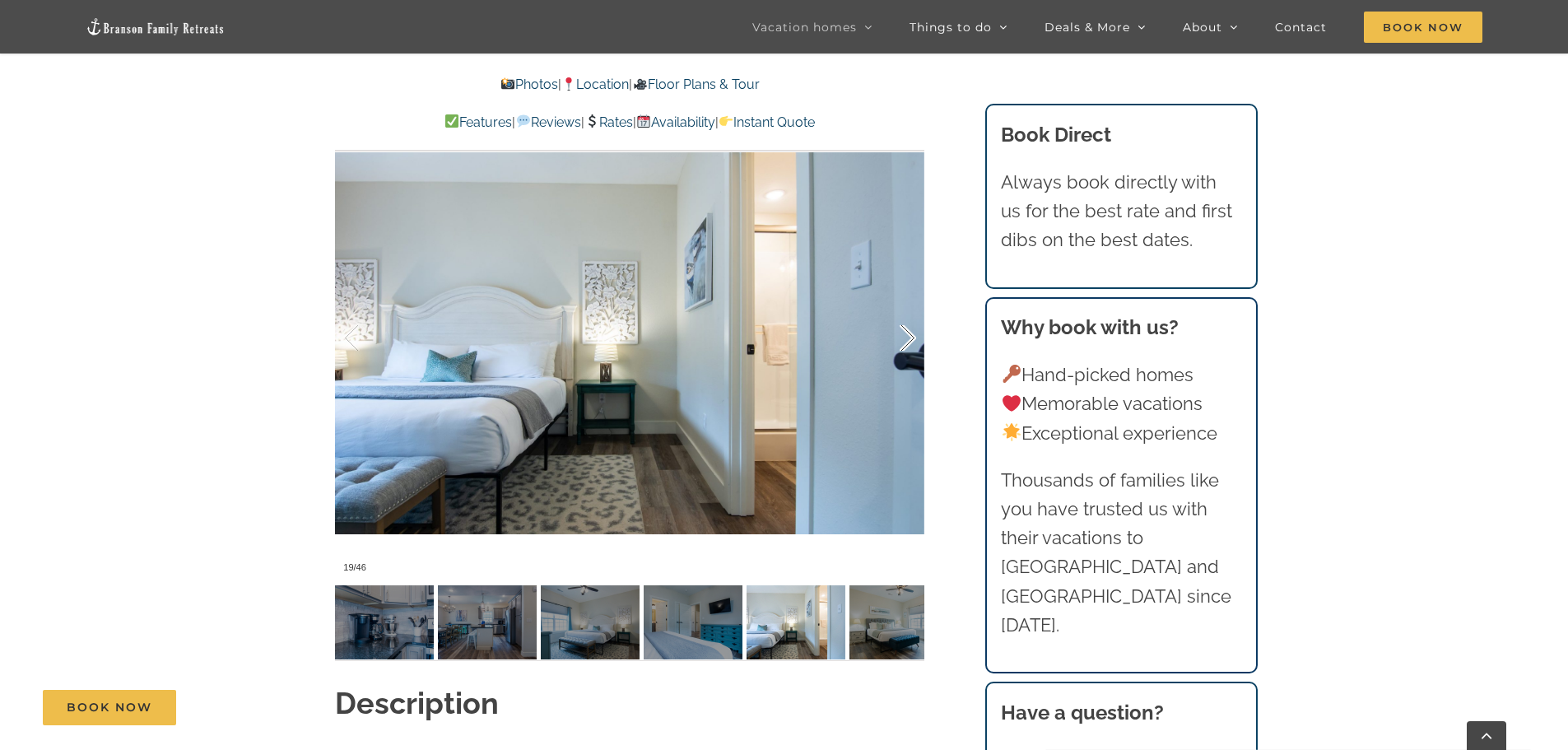
click at [910, 306] on div at bounding box center [891, 338] width 51 height 102
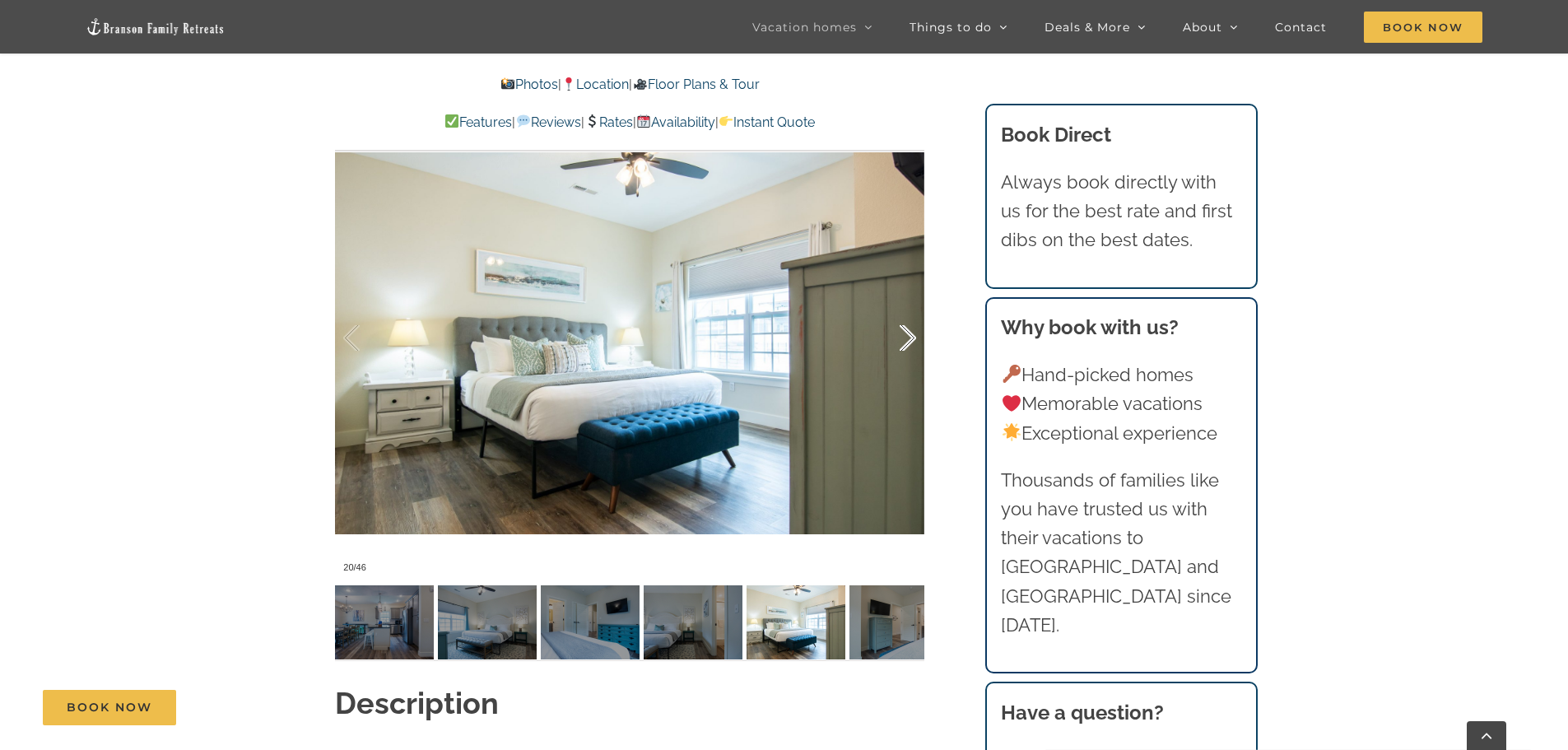
click at [910, 306] on div at bounding box center [891, 338] width 51 height 102
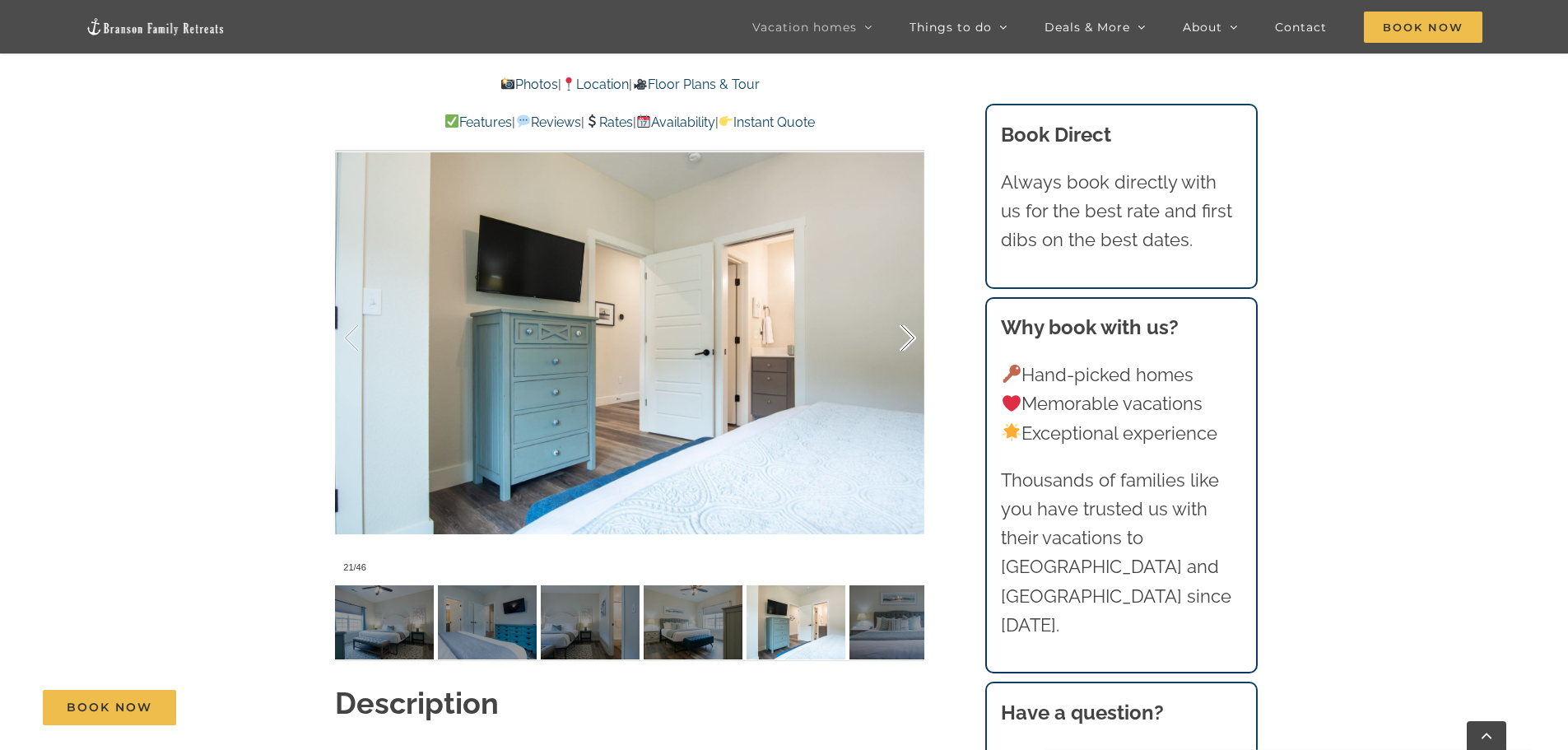
click at [910, 306] on div at bounding box center [891, 338] width 51 height 102
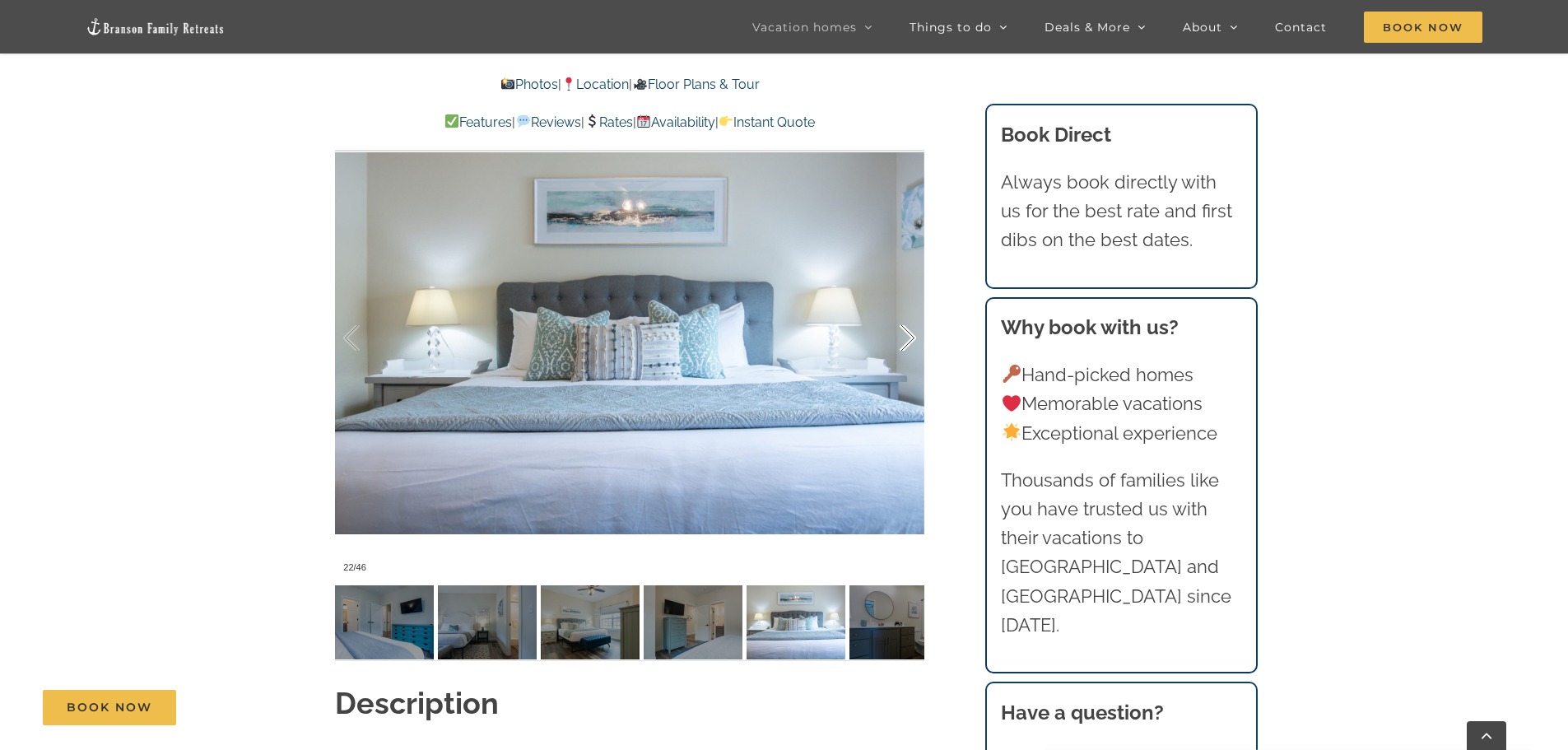
click at [910, 306] on div at bounding box center [891, 338] width 51 height 102
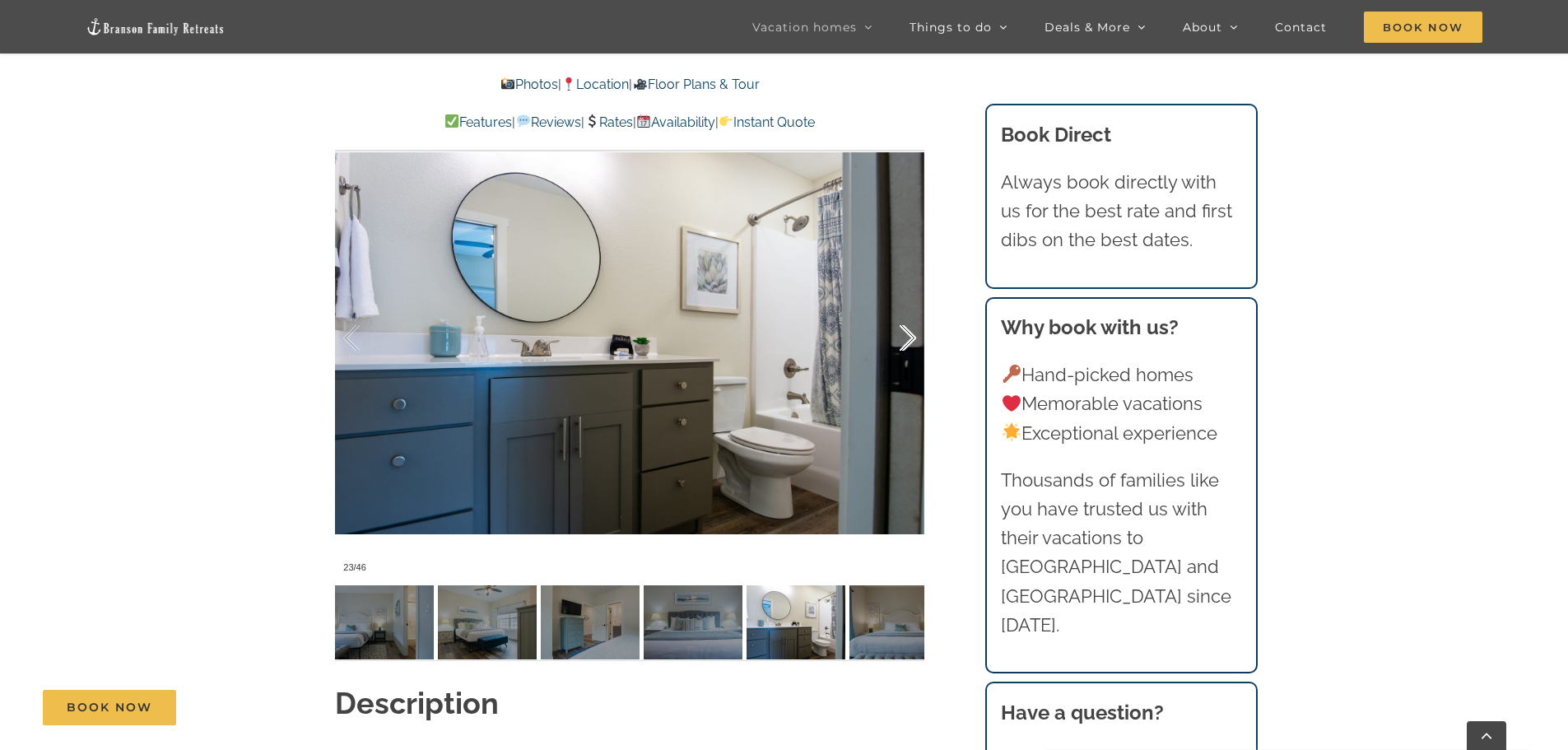
click at [910, 306] on div at bounding box center [891, 338] width 51 height 102
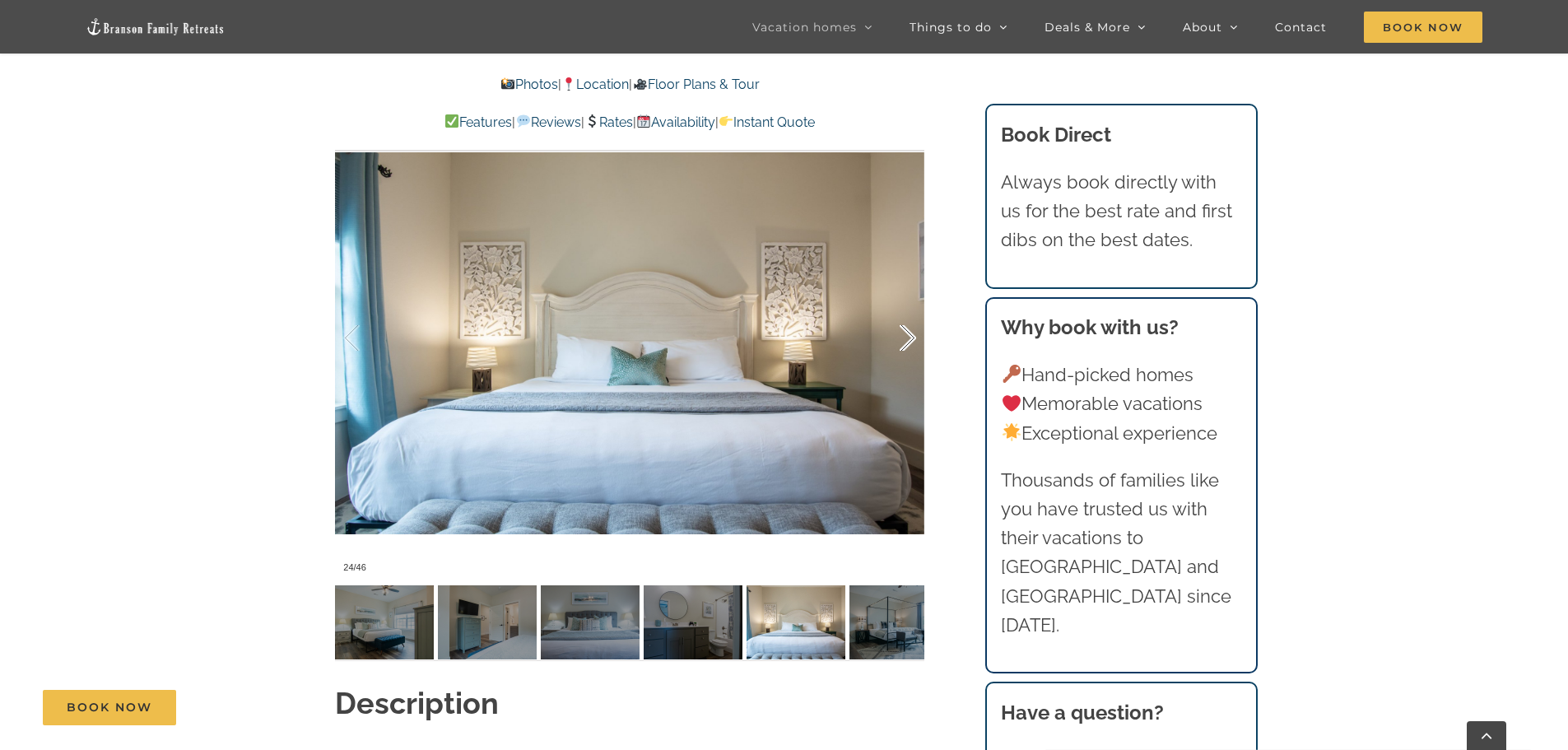
click at [910, 307] on div at bounding box center [891, 338] width 51 height 102
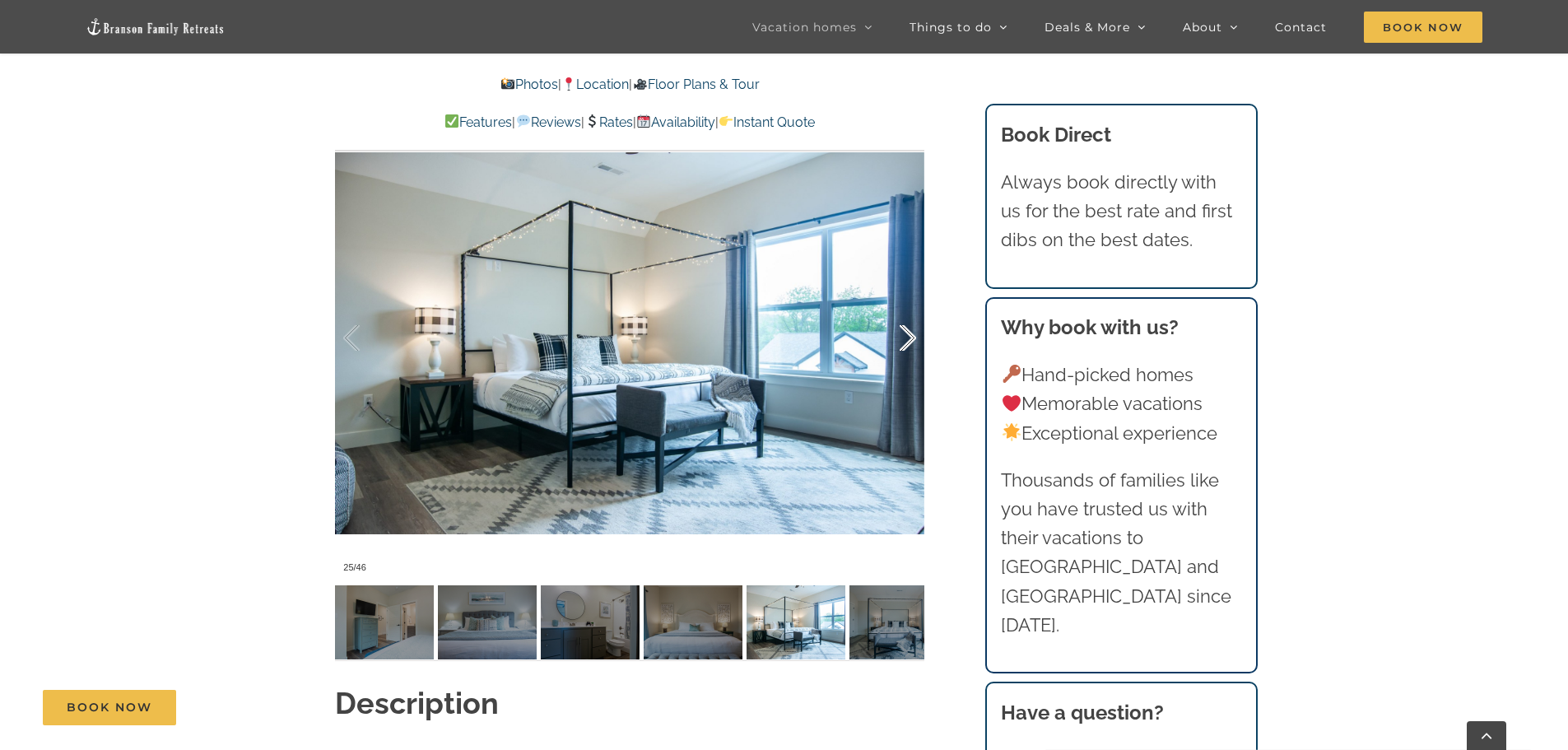
click at [910, 308] on div at bounding box center [891, 338] width 51 height 102
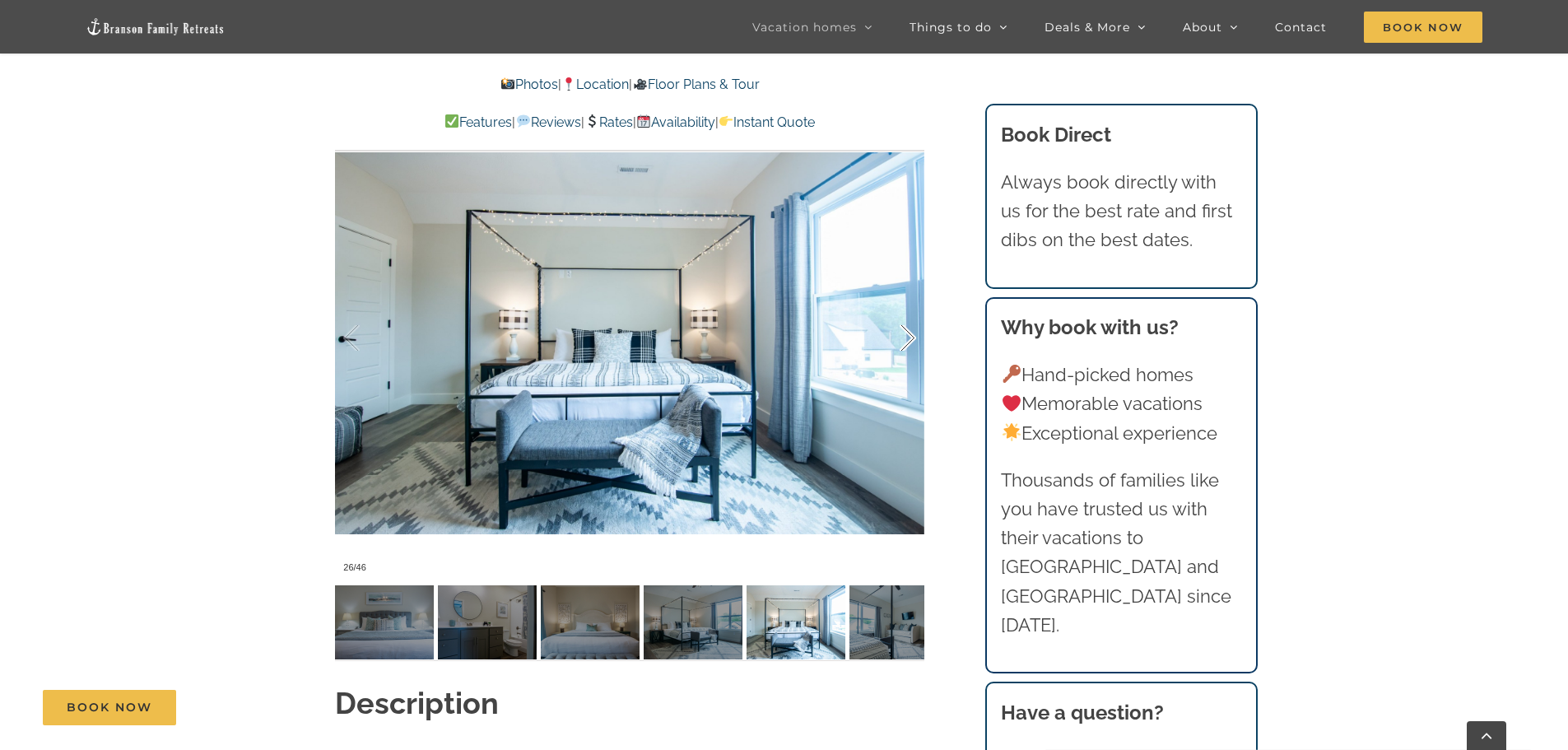
click at [910, 308] on div at bounding box center [891, 338] width 51 height 102
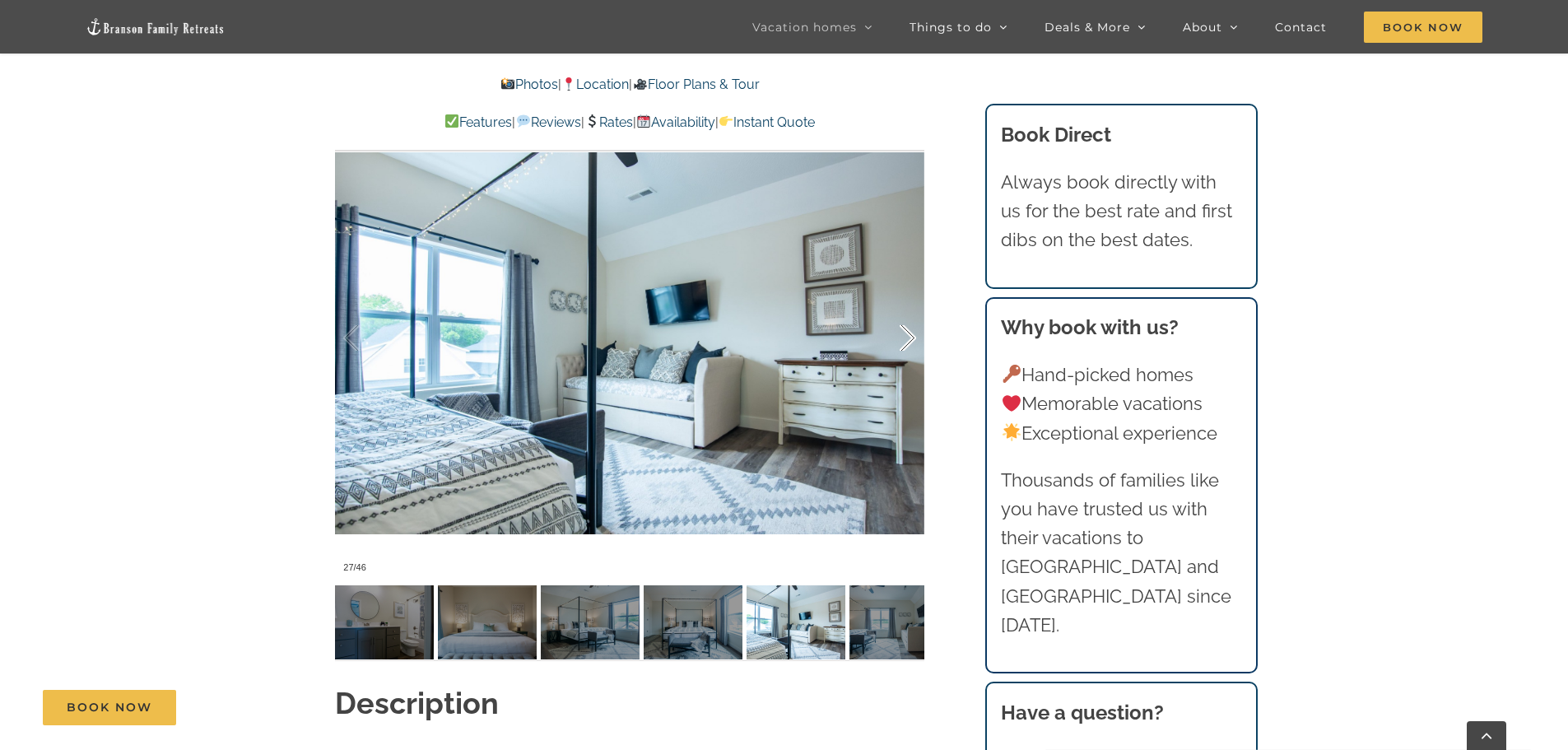
click at [910, 310] on div at bounding box center [891, 338] width 51 height 102
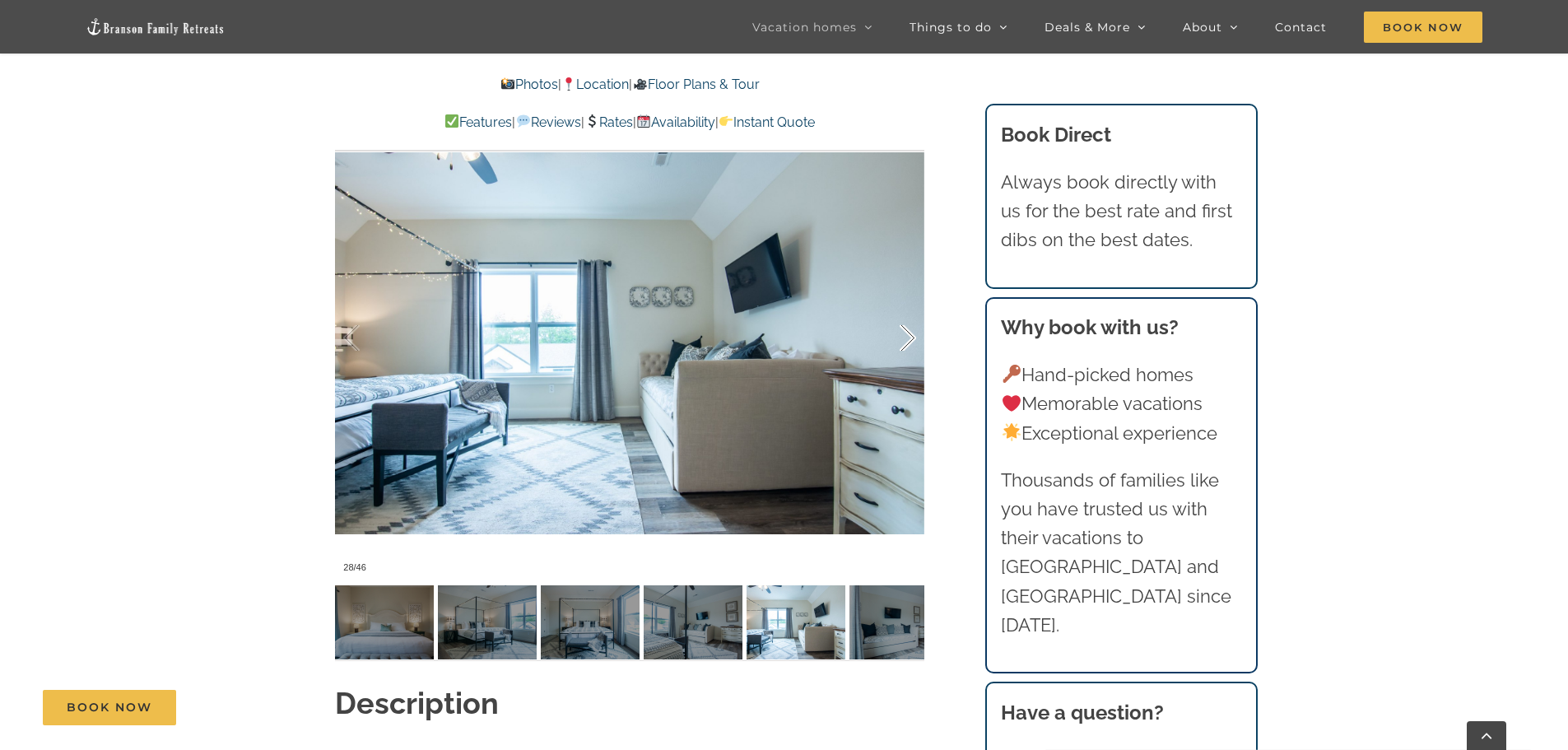
click at [910, 310] on div at bounding box center [891, 338] width 51 height 102
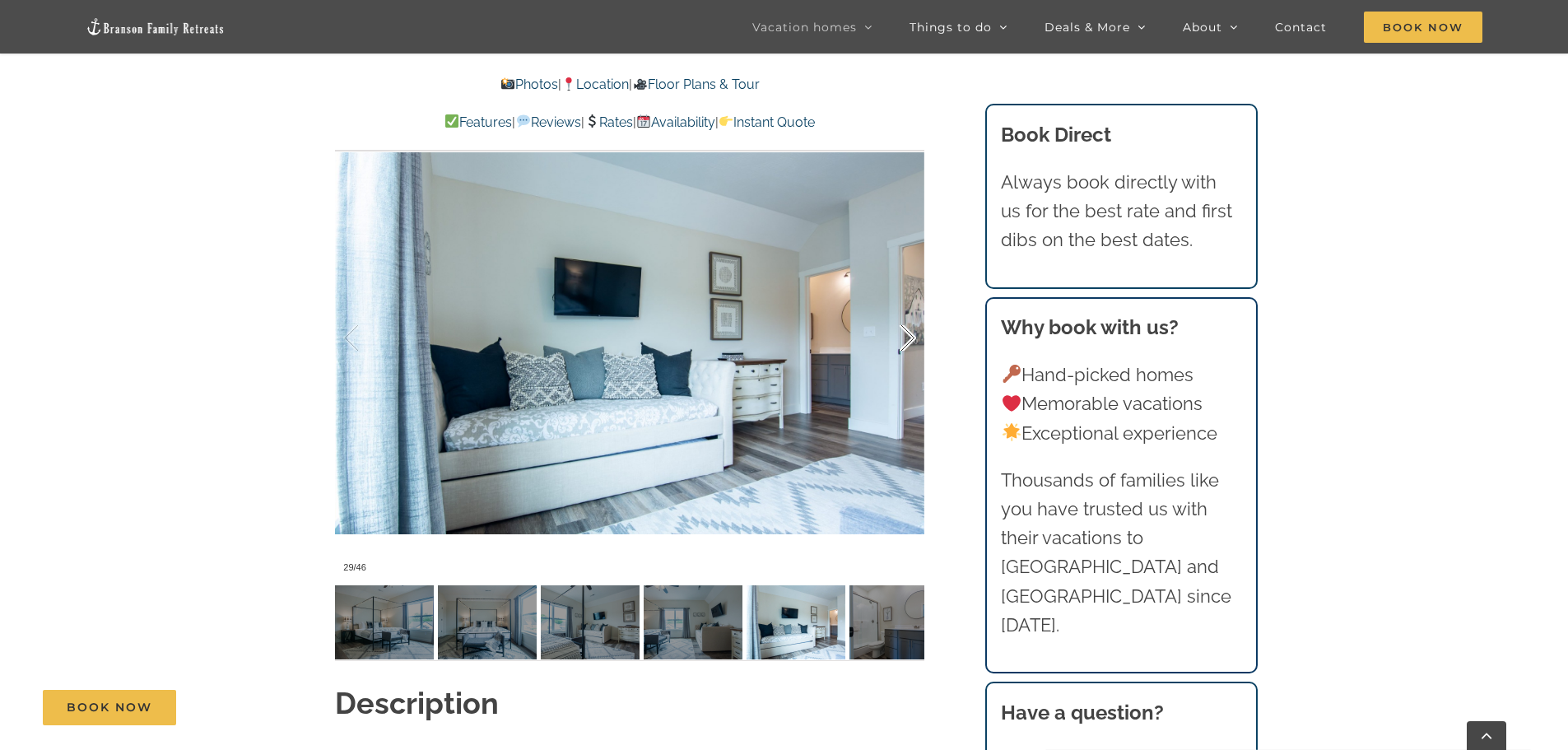
click at [910, 310] on div at bounding box center [891, 338] width 51 height 102
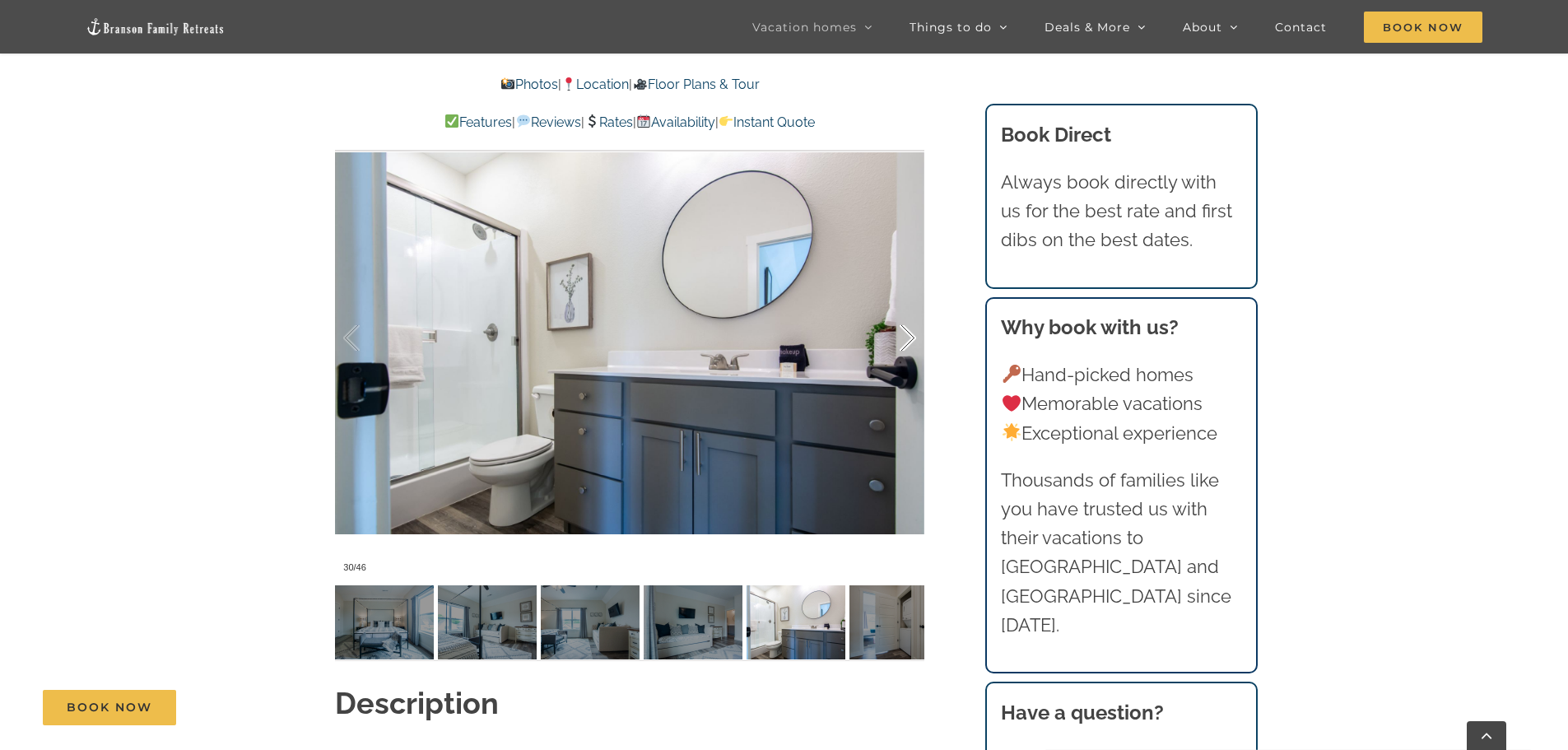
click at [910, 310] on div at bounding box center [891, 338] width 51 height 102
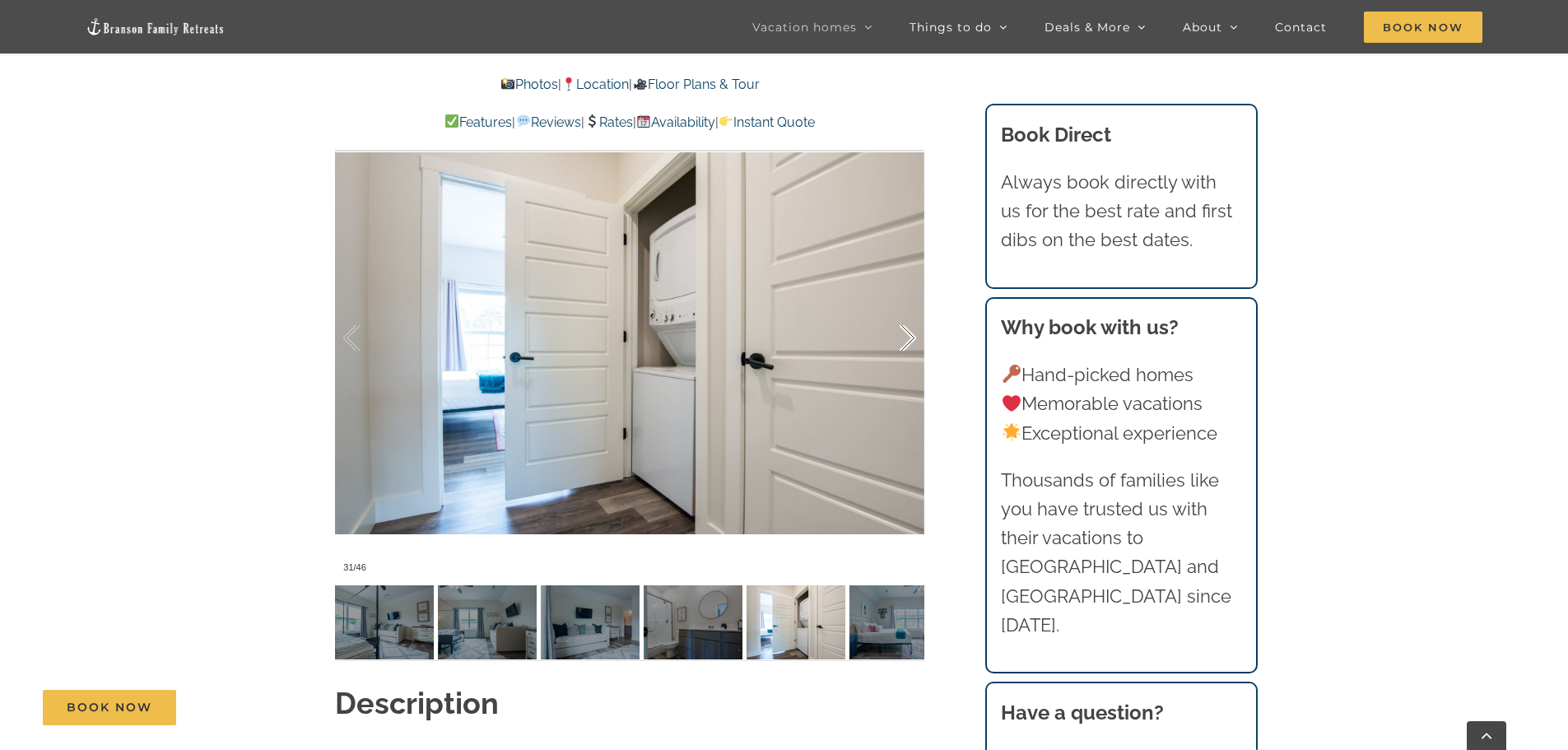
click at [910, 310] on div at bounding box center [891, 338] width 51 height 102
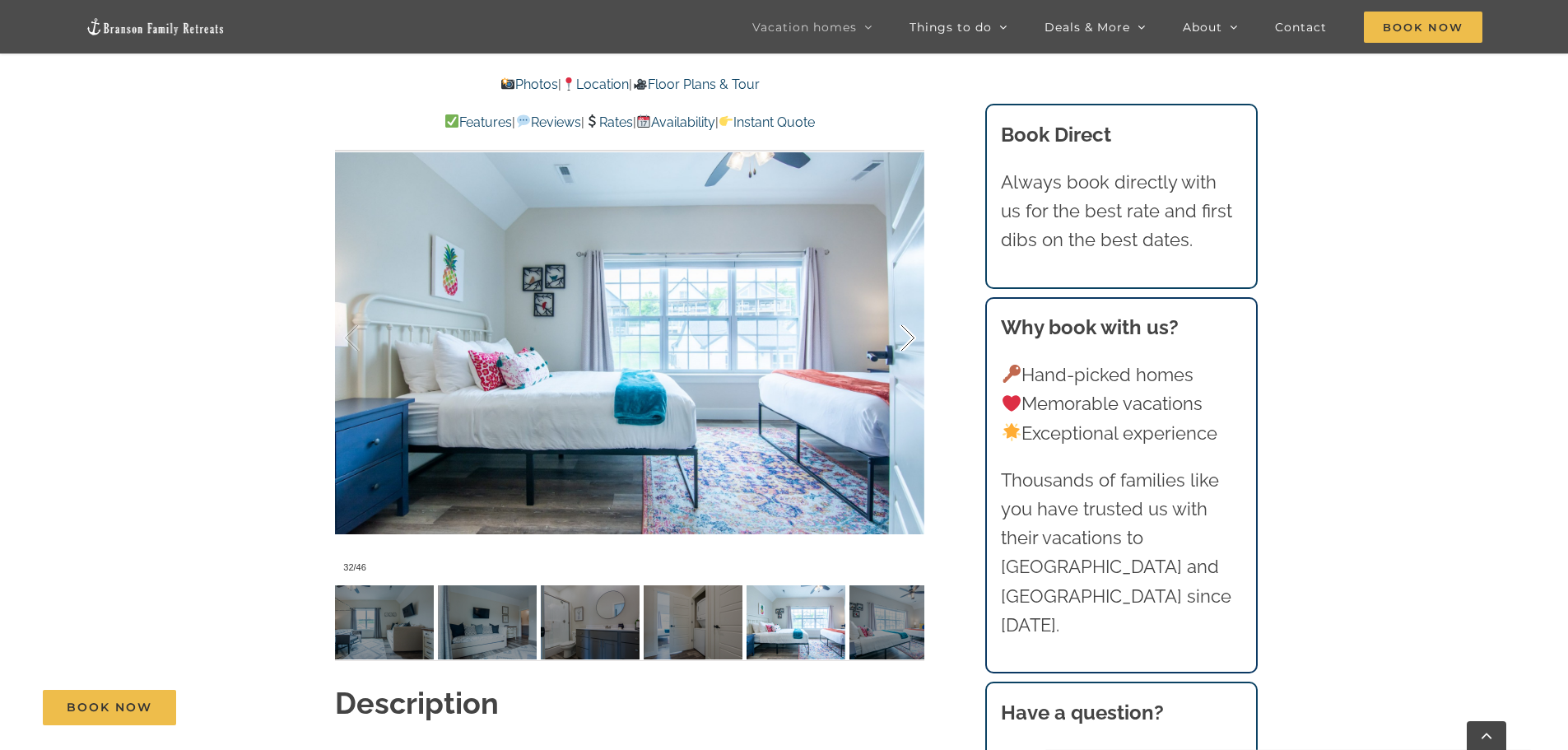
click at [910, 310] on div at bounding box center [891, 338] width 51 height 102
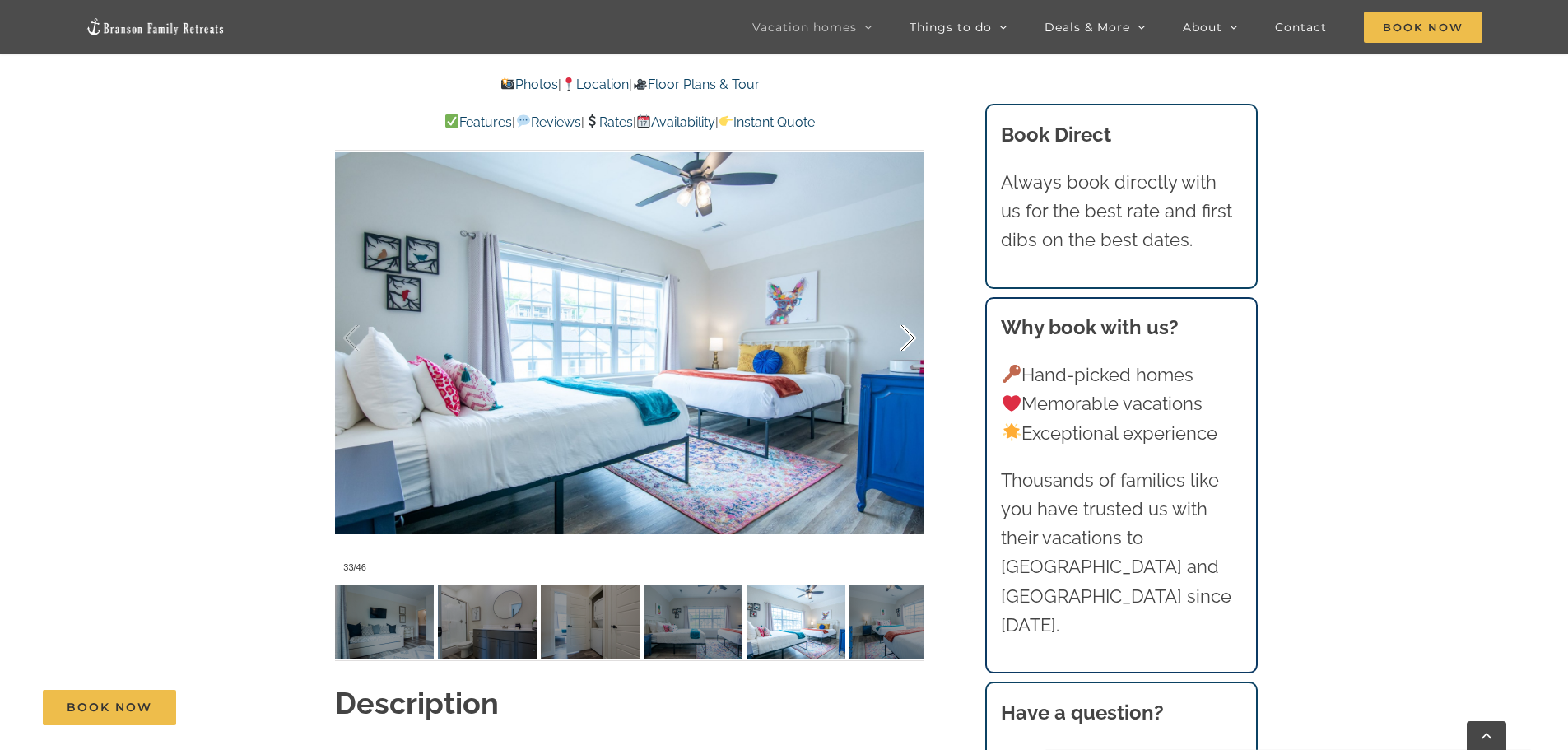
click at [910, 310] on div at bounding box center [891, 338] width 51 height 102
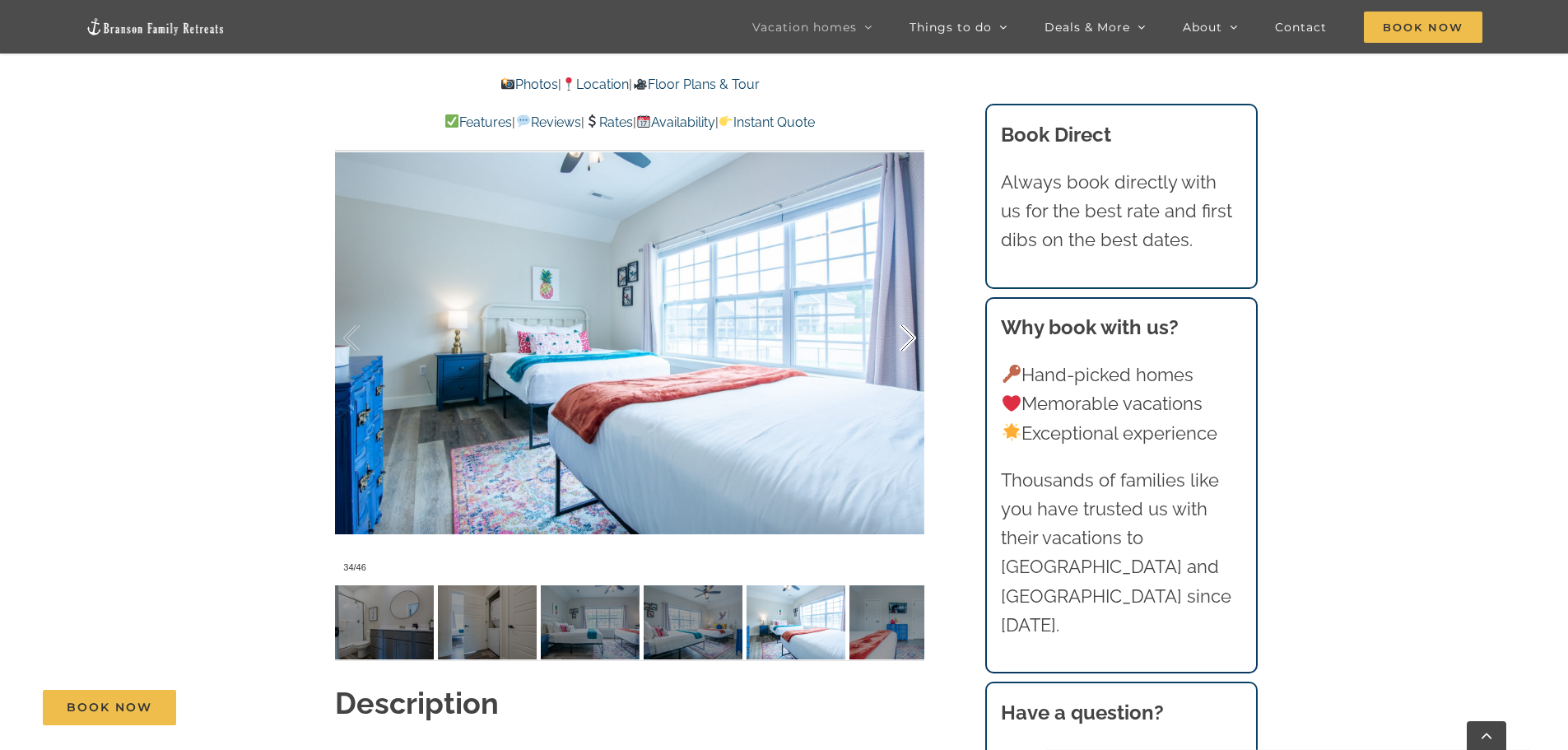
click at [910, 310] on div at bounding box center [891, 338] width 51 height 102
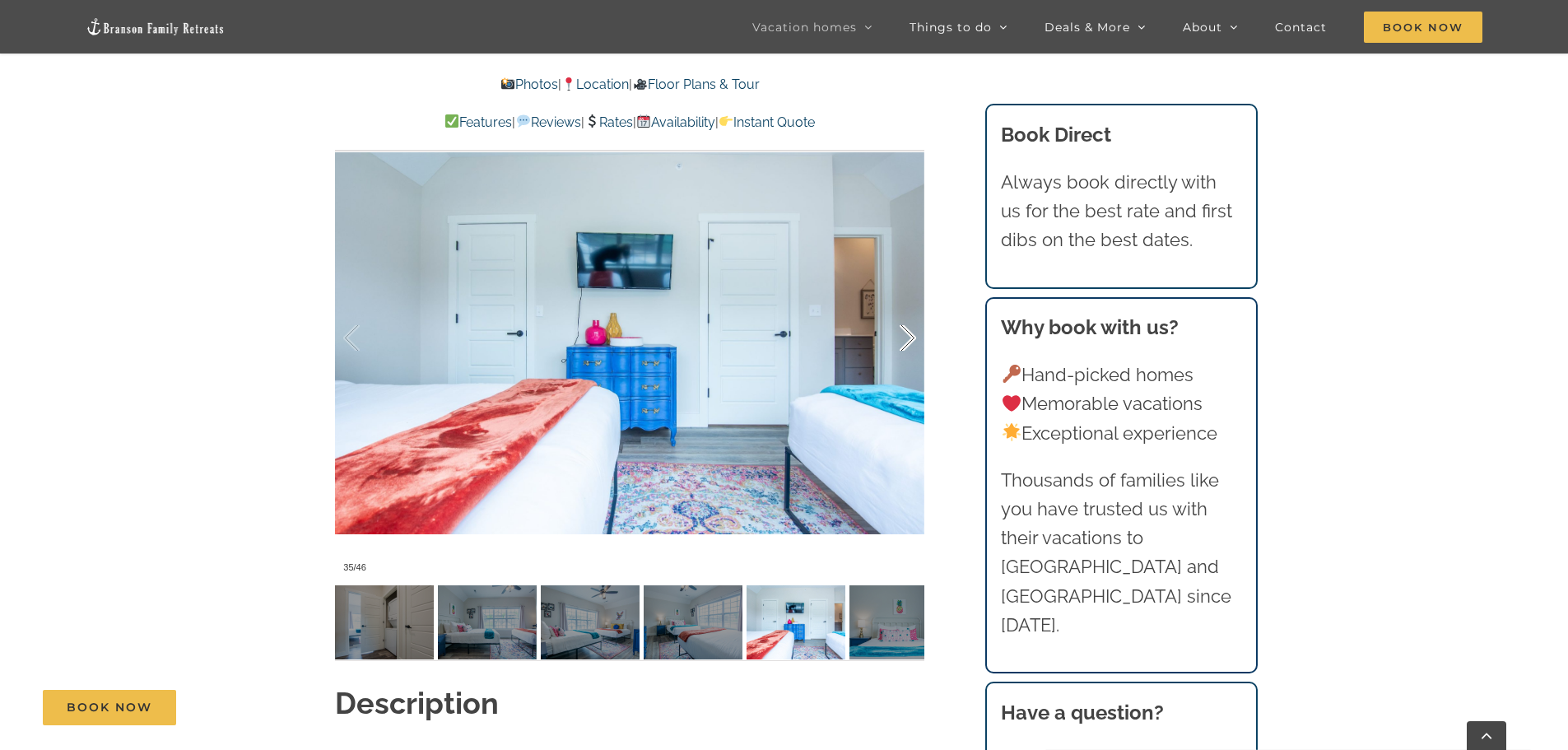
click at [910, 310] on div at bounding box center [891, 338] width 51 height 102
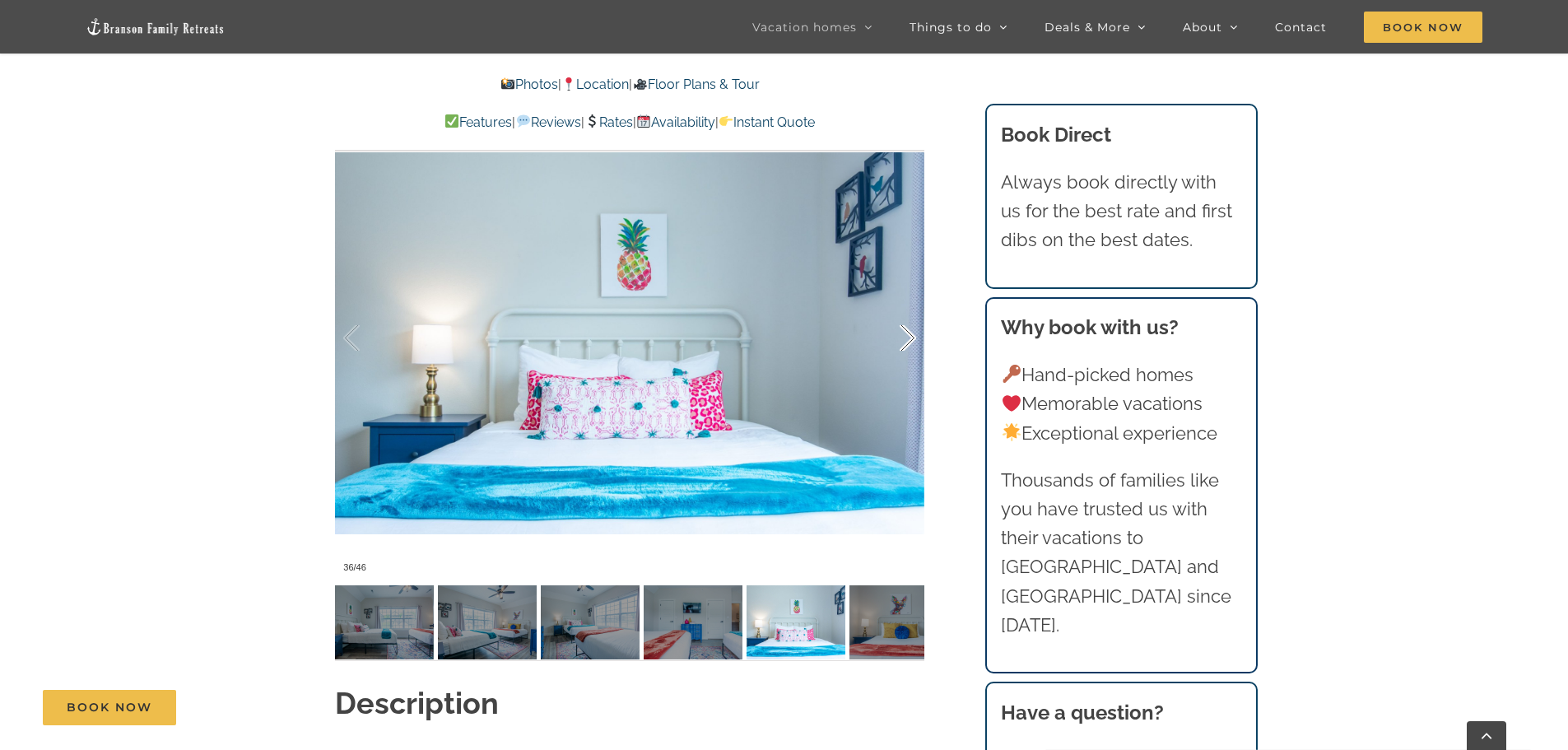
click at [910, 310] on div at bounding box center [891, 338] width 51 height 102
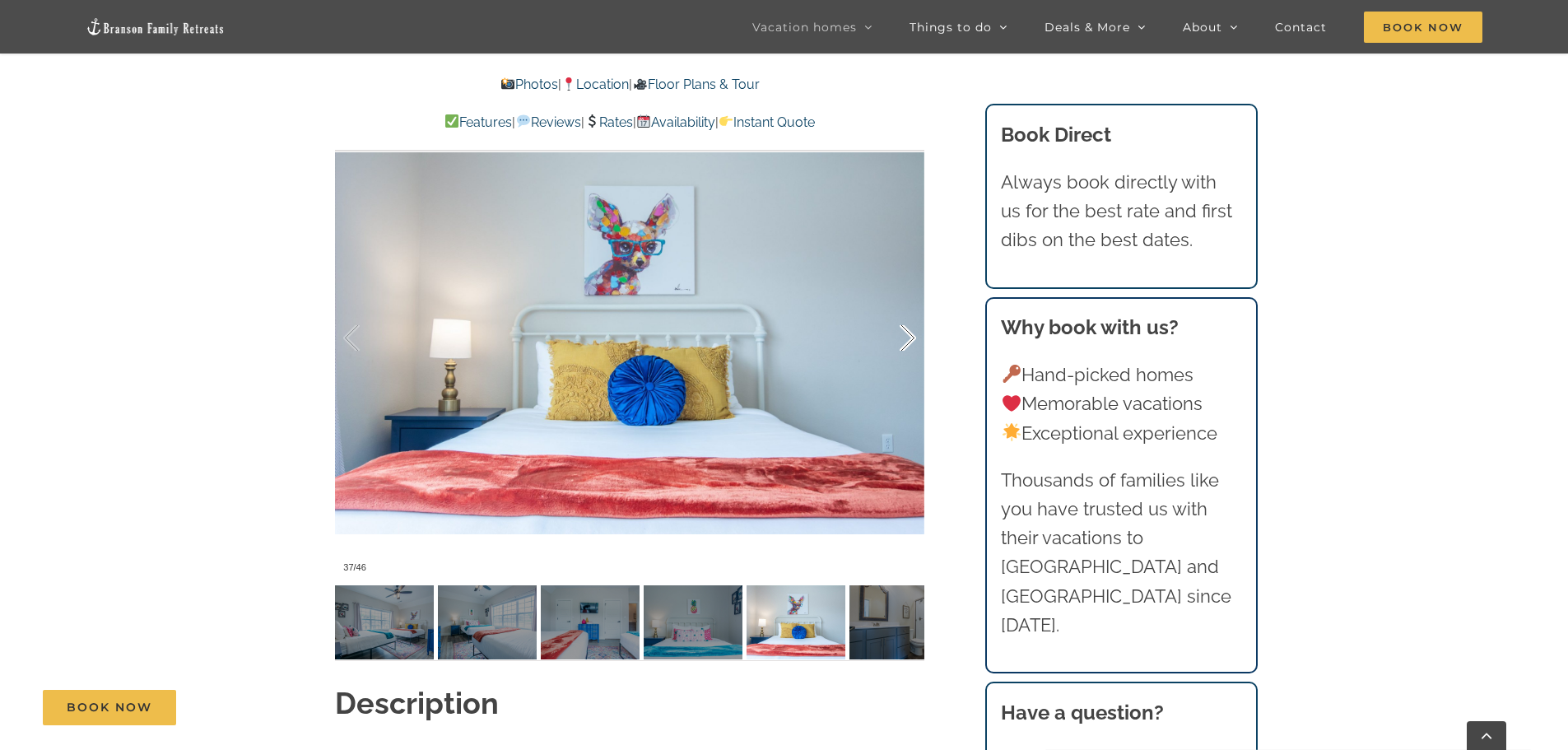
click at [910, 310] on div at bounding box center [891, 338] width 51 height 102
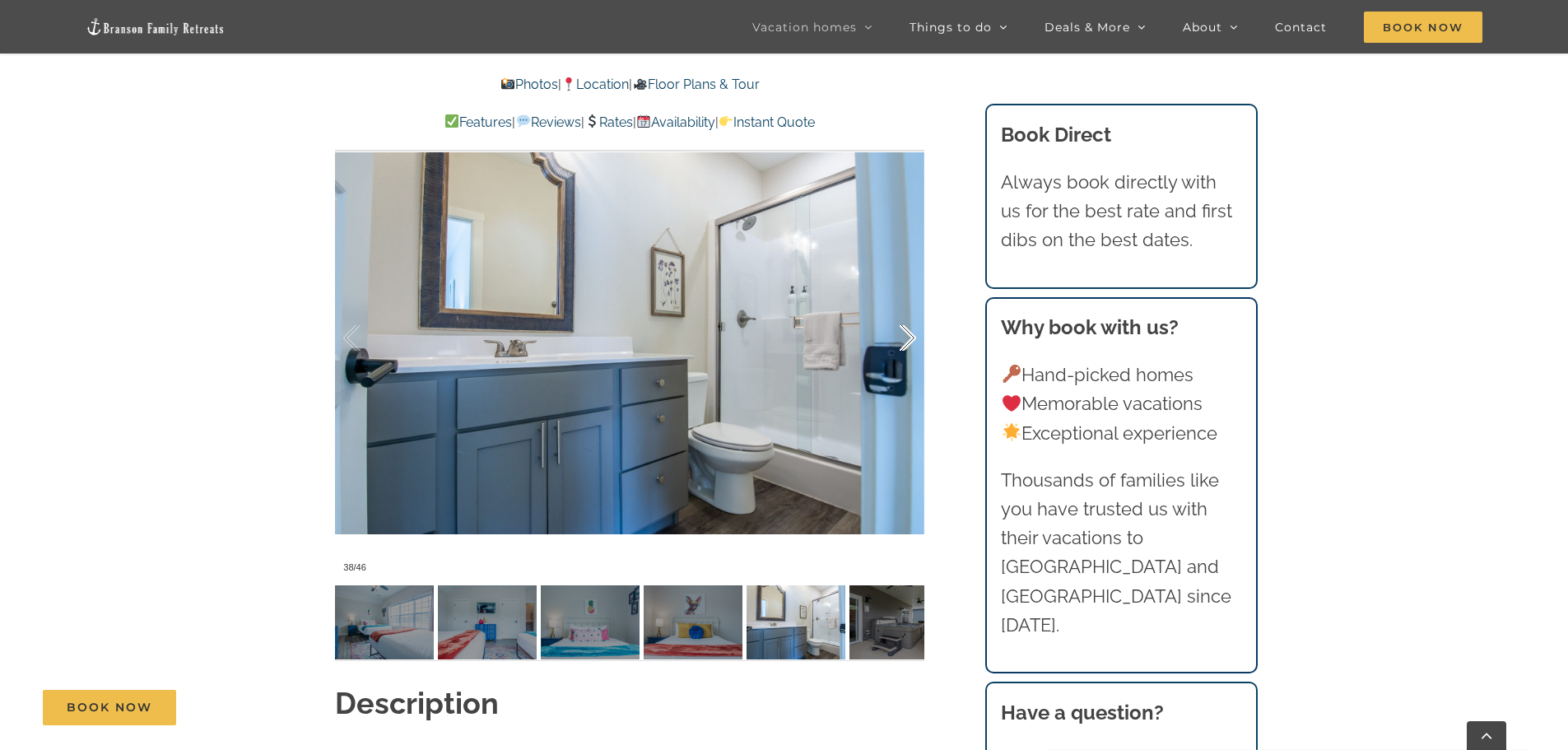
click at [910, 310] on div at bounding box center [891, 338] width 51 height 102
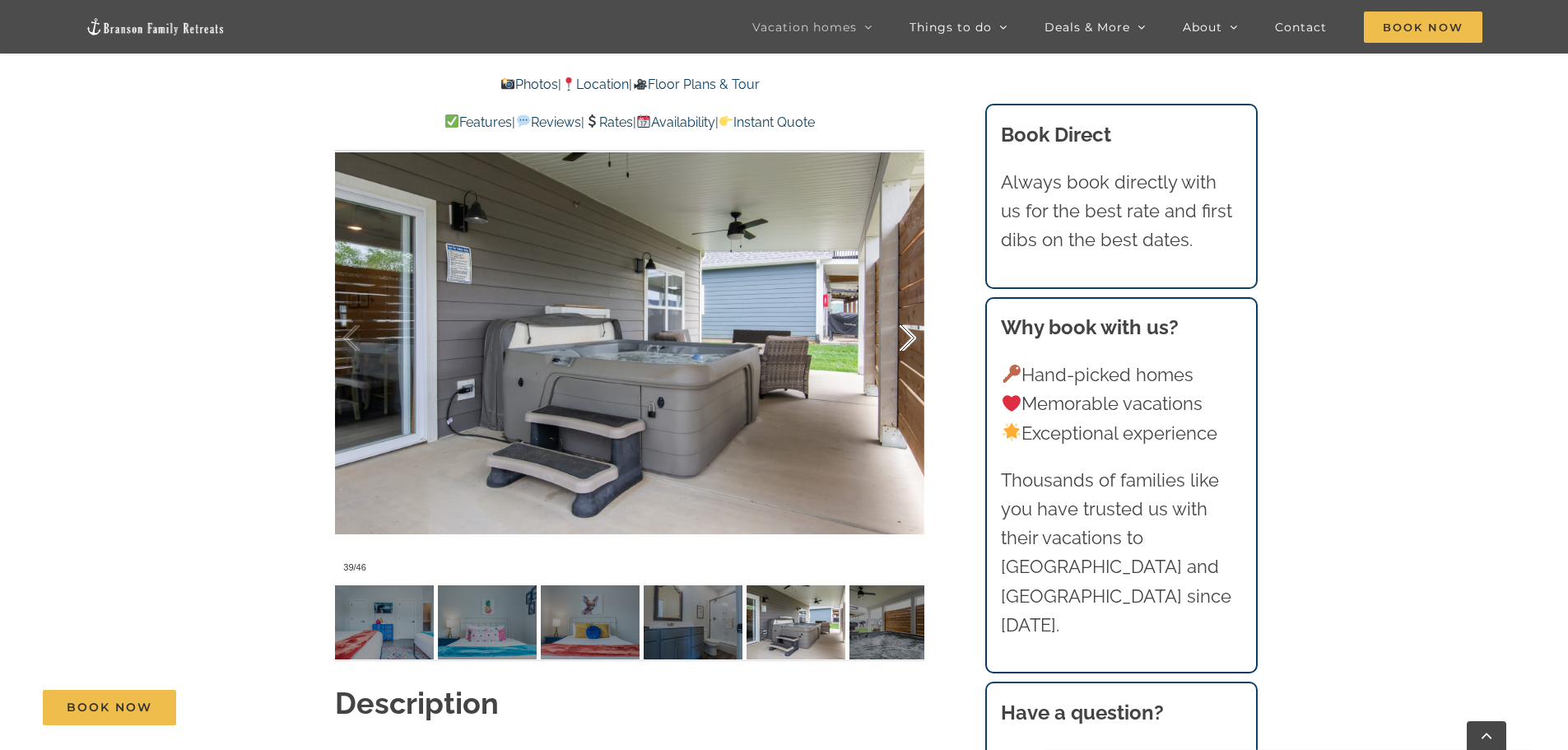
click at [910, 310] on div at bounding box center [891, 338] width 51 height 102
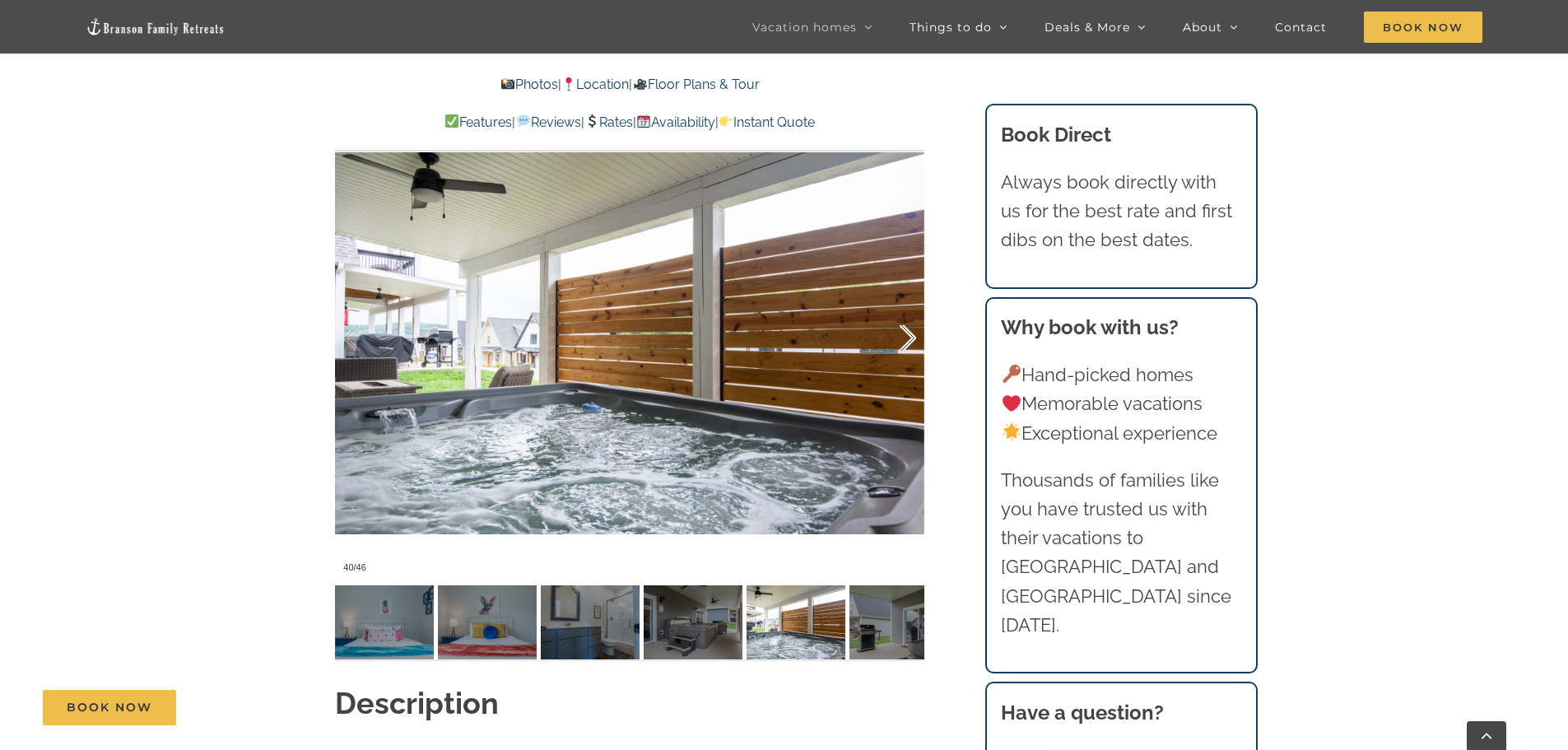
click at [910, 310] on div at bounding box center [891, 338] width 51 height 102
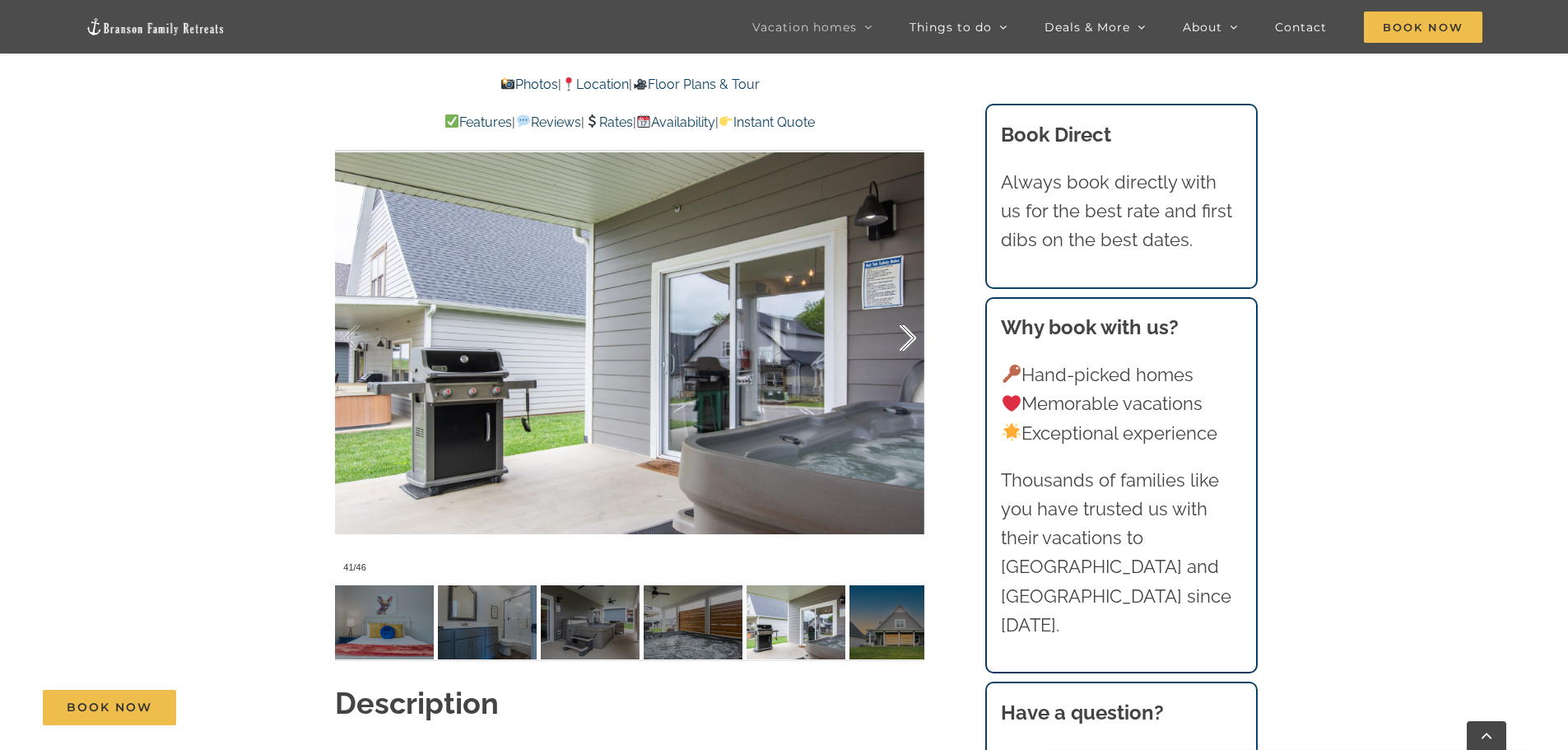
click at [910, 310] on div at bounding box center [891, 338] width 51 height 102
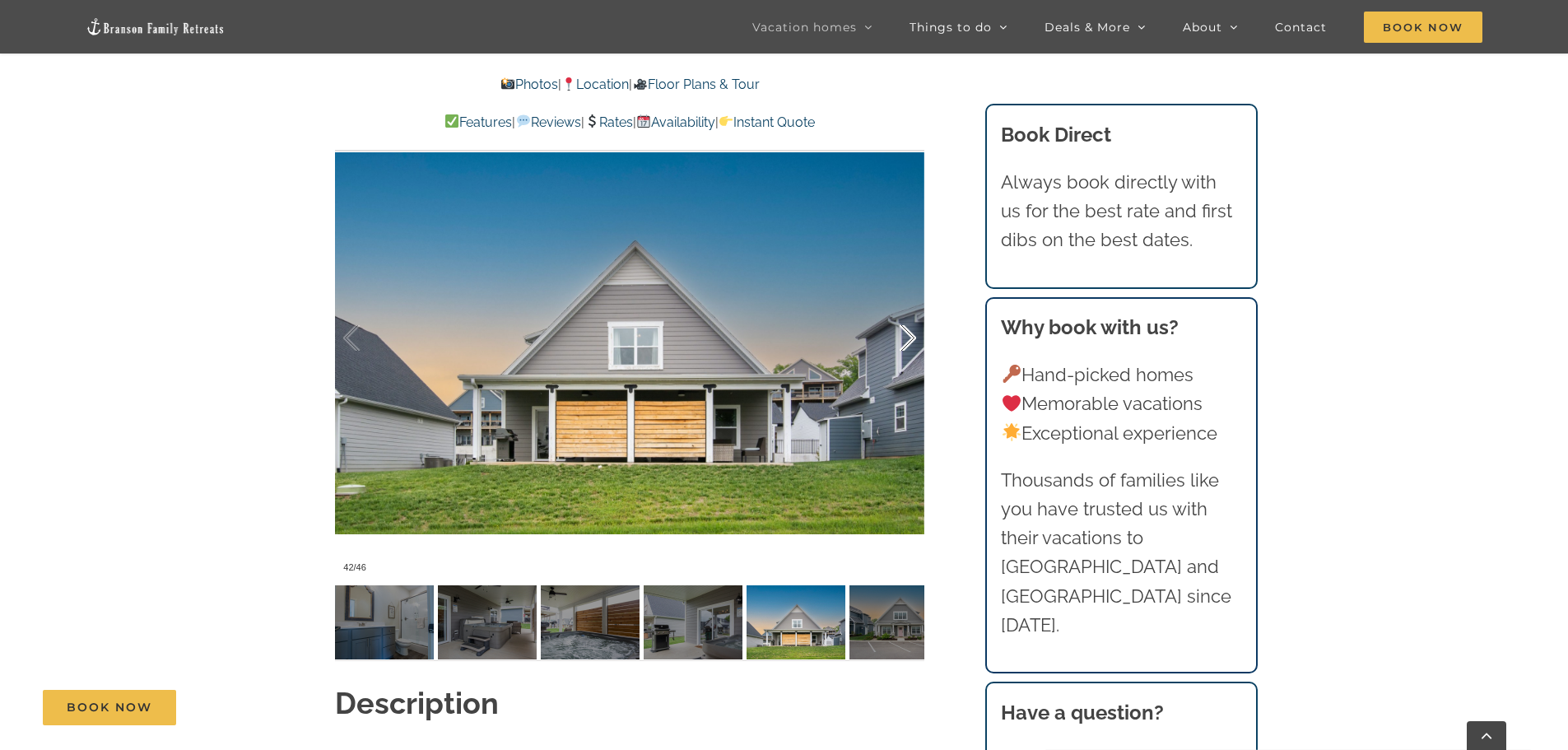
click at [906, 302] on div at bounding box center [891, 338] width 51 height 102
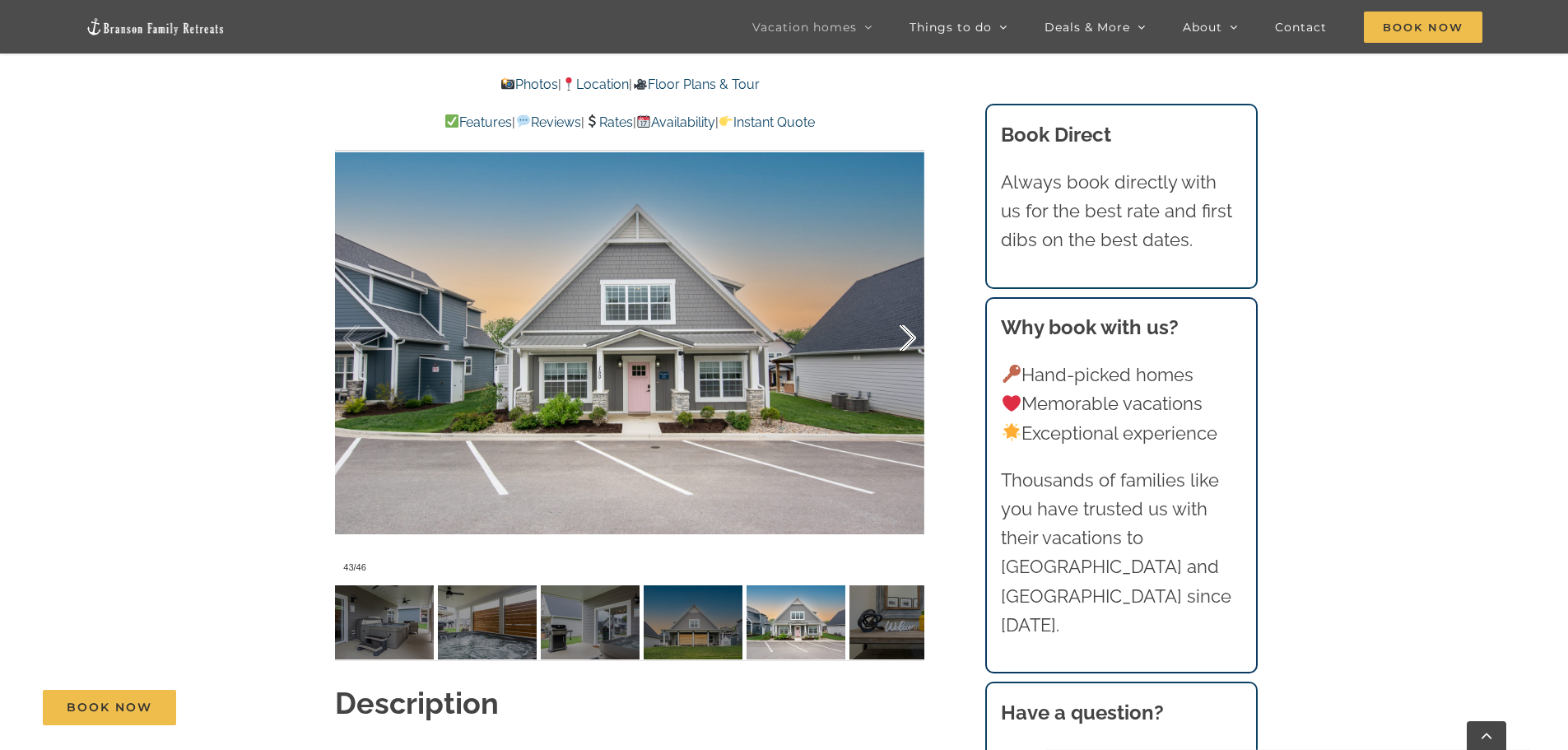
click at [906, 300] on div at bounding box center [891, 338] width 51 height 102
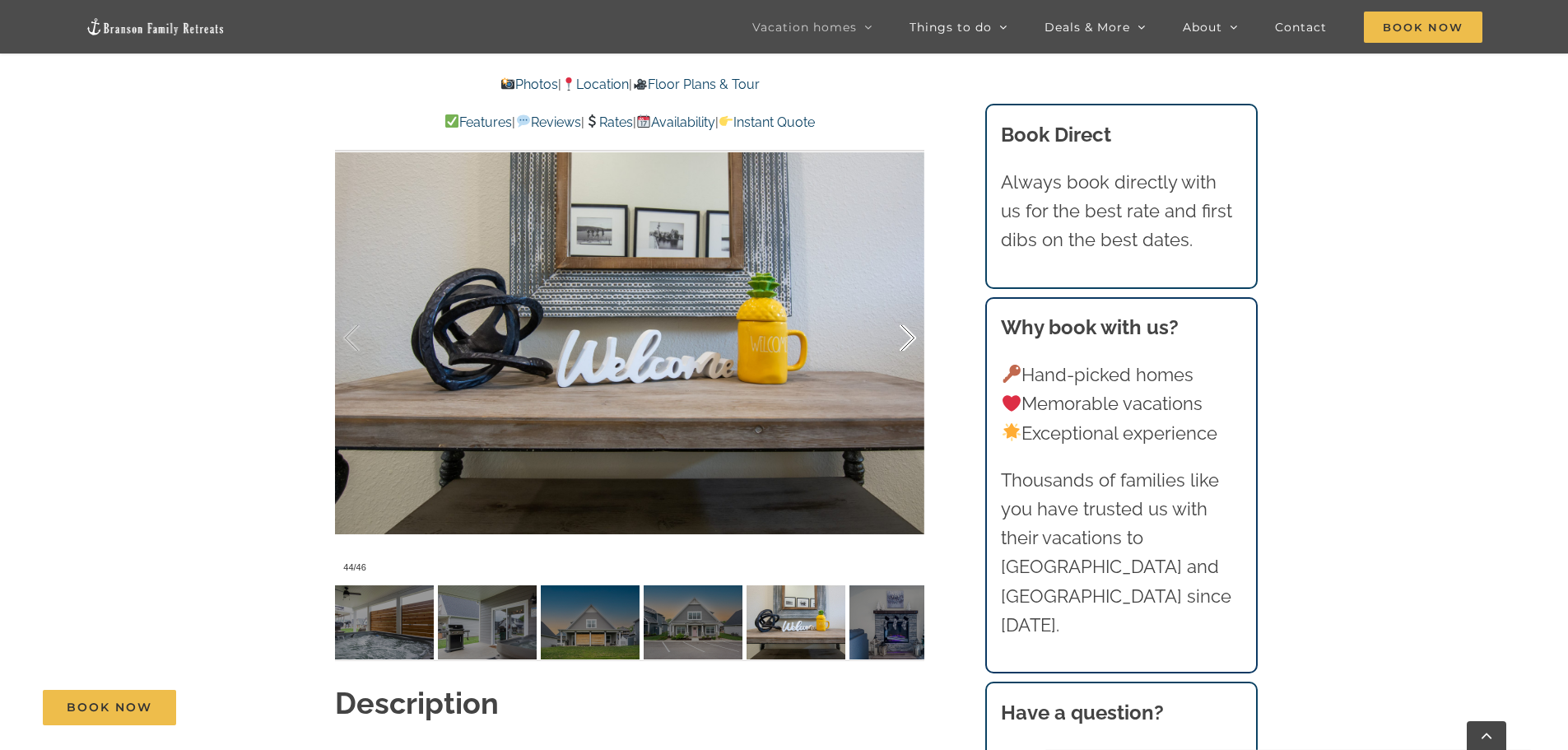
click at [906, 300] on div at bounding box center [891, 338] width 51 height 102
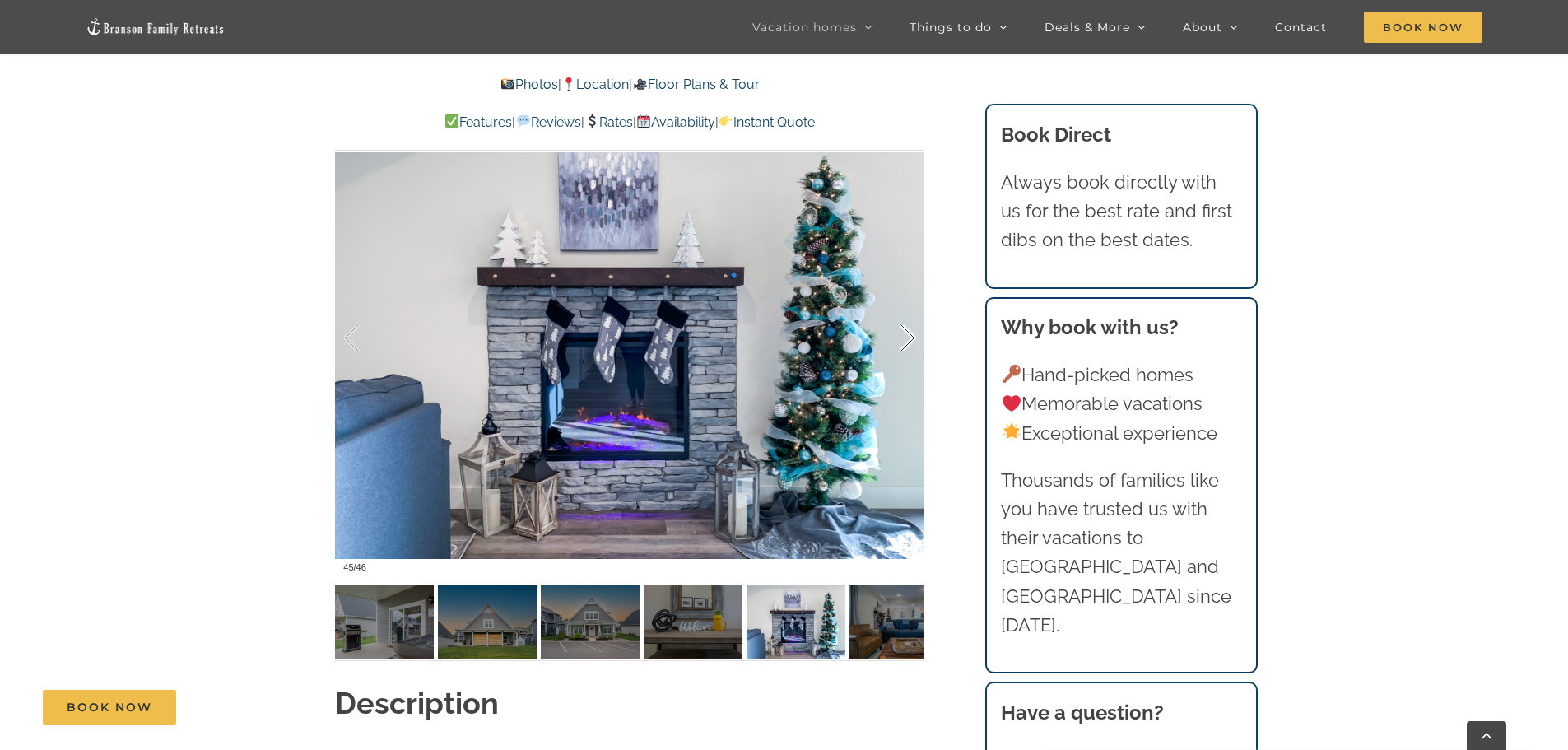
click at [906, 300] on div at bounding box center [891, 338] width 51 height 102
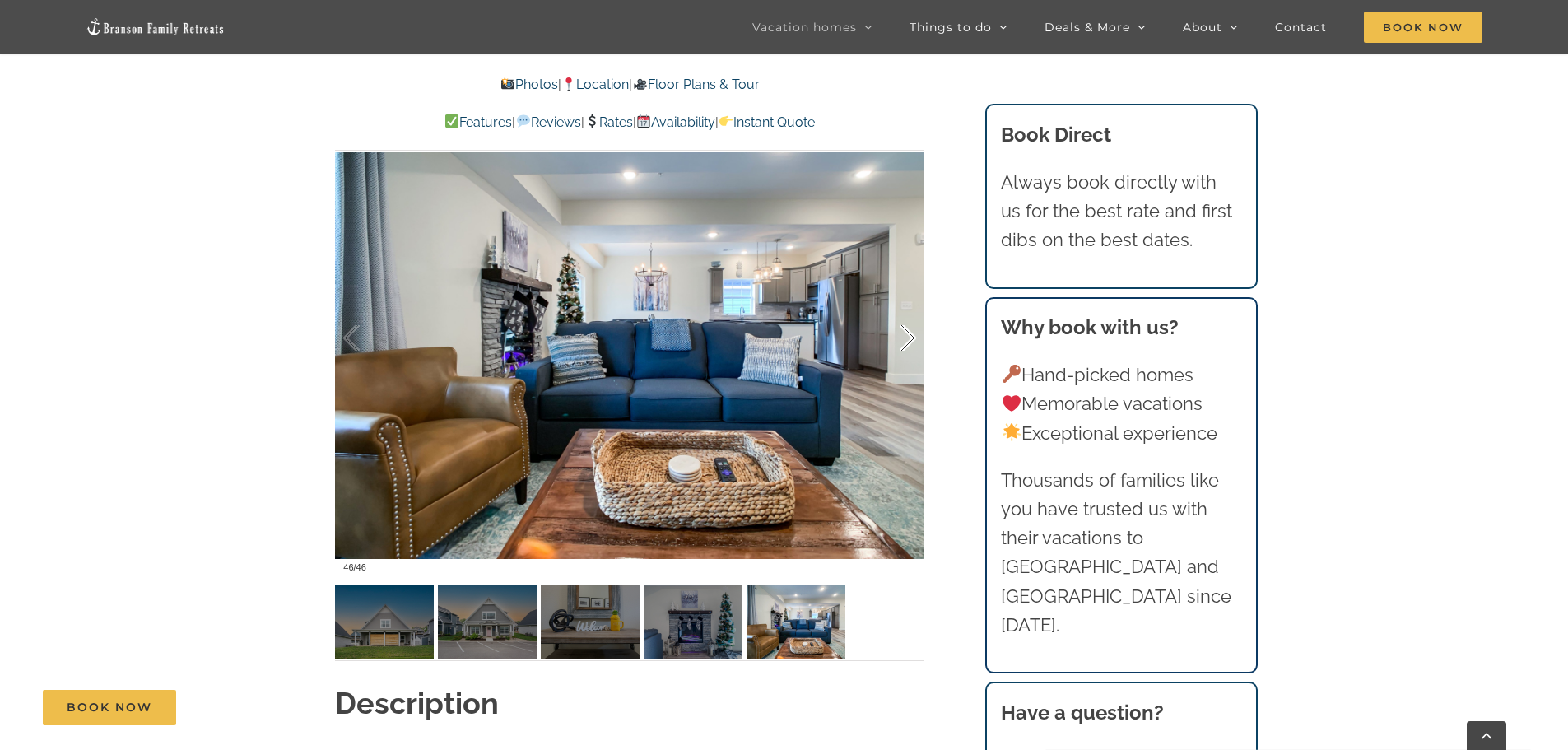
click at [906, 300] on div at bounding box center [891, 338] width 51 height 102
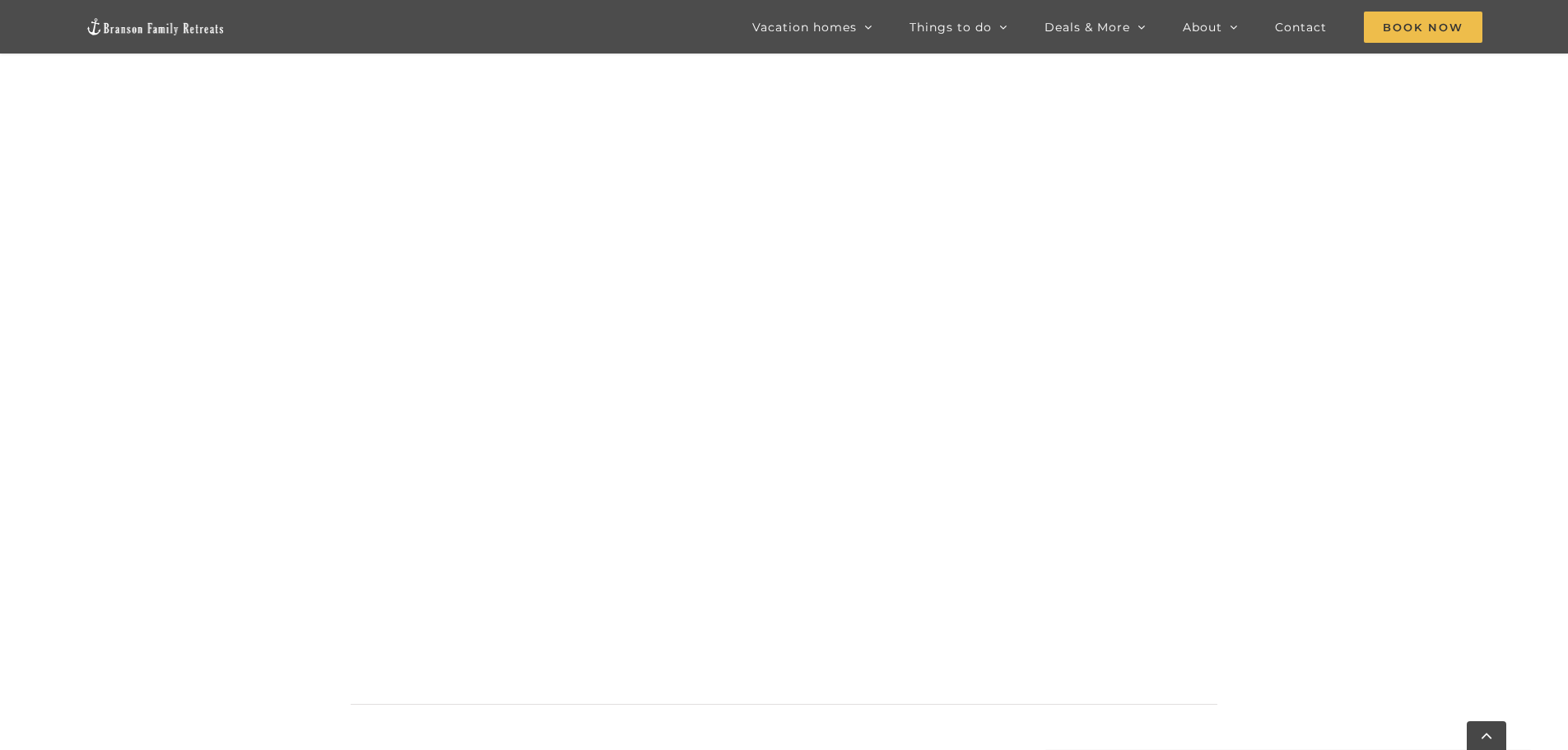
scroll to position [915, 0]
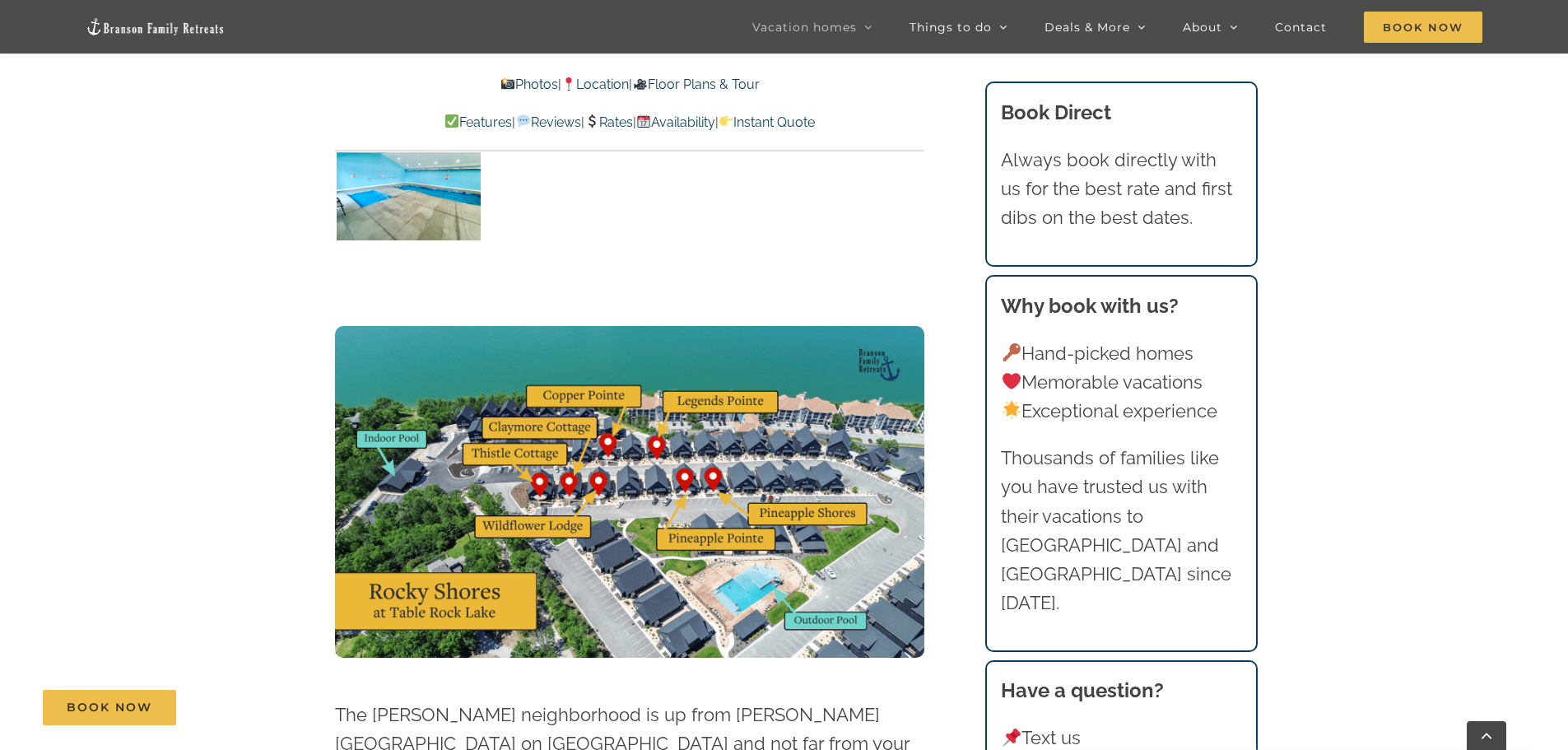
scroll to position [4115, 0]
